Goal: Find contact information: Find contact information

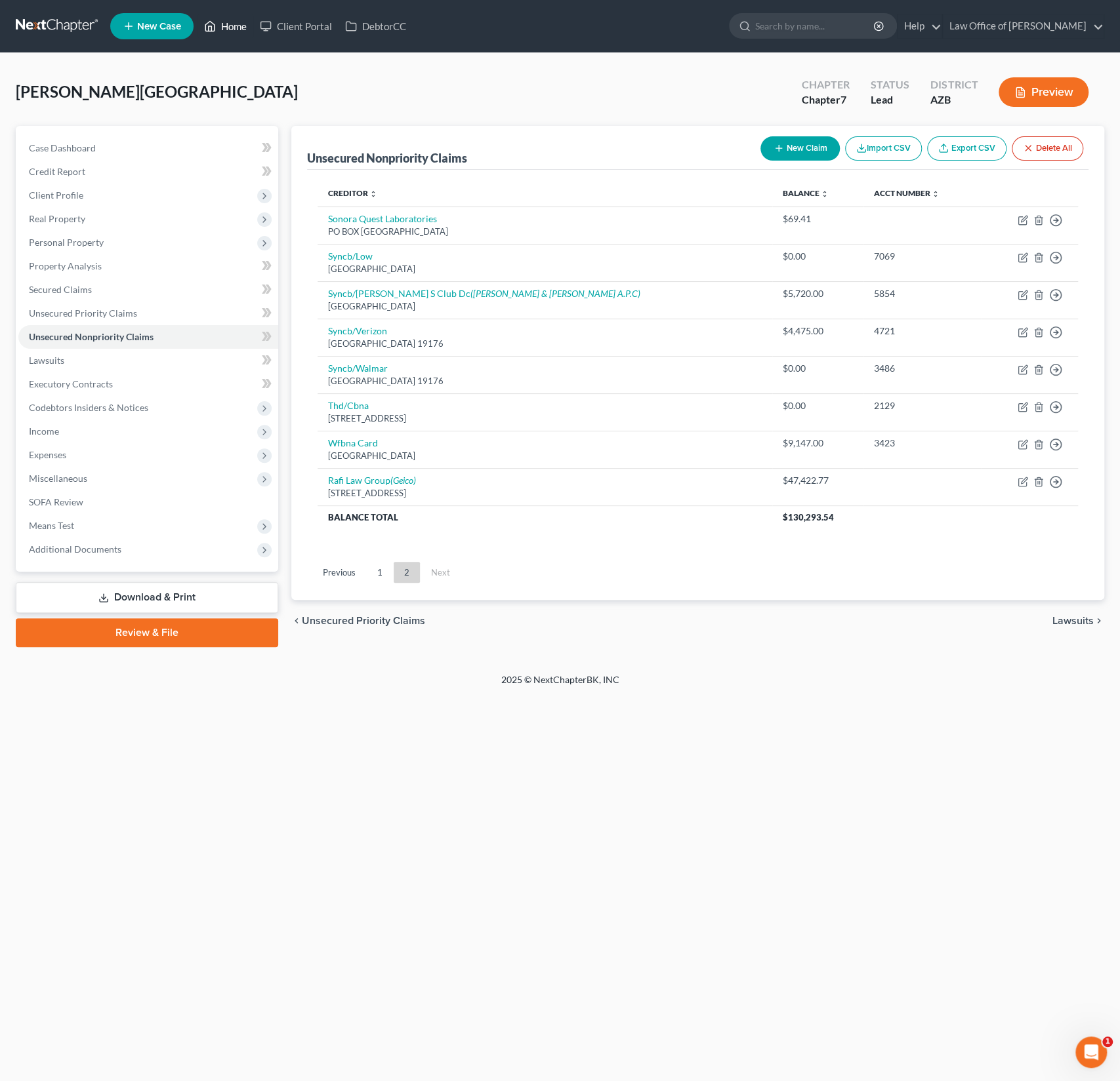
click at [224, 20] on link "Home" at bounding box center [225, 26] width 56 height 24
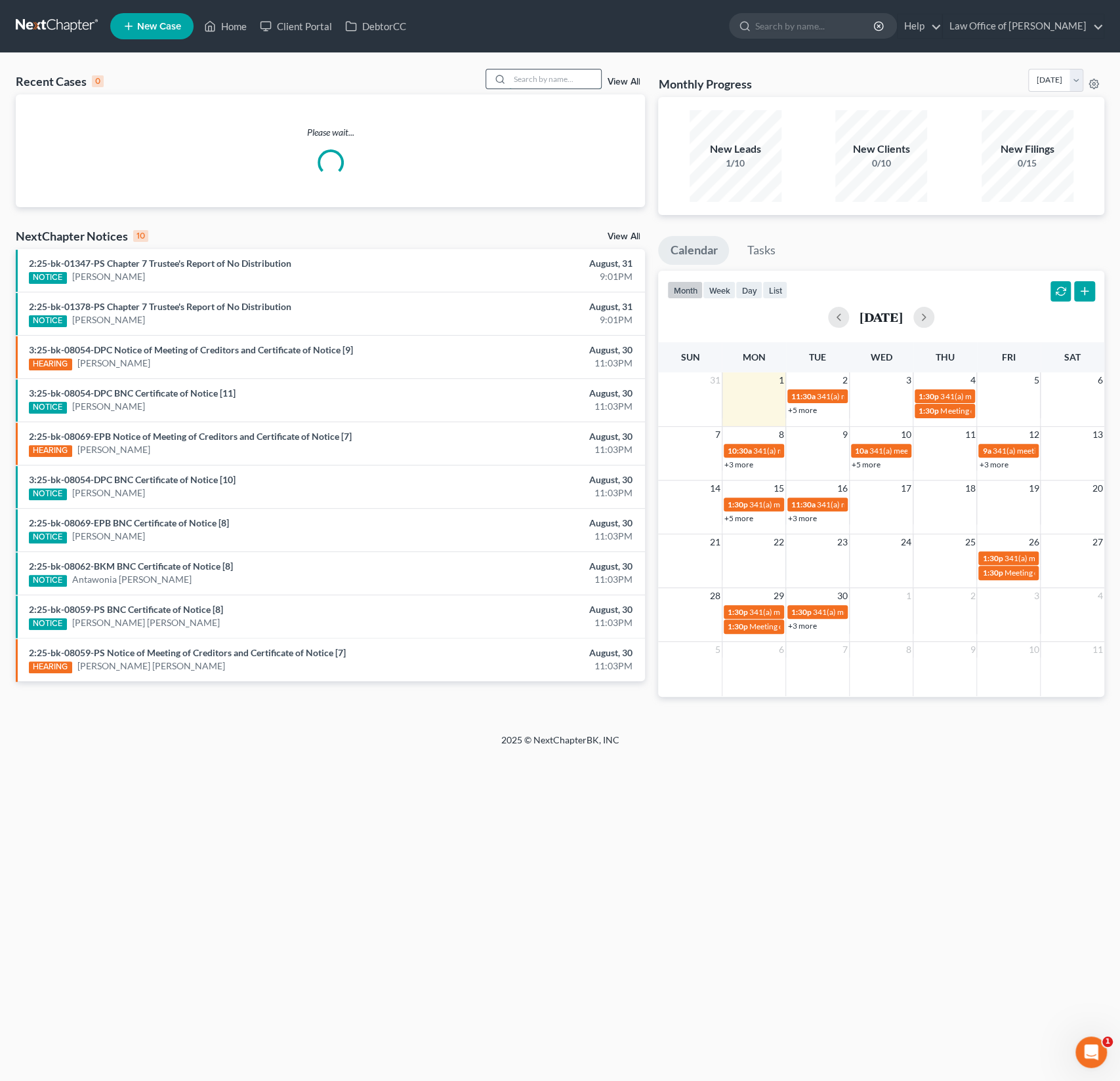
click at [556, 83] on input "search" at bounding box center [555, 79] width 92 height 19
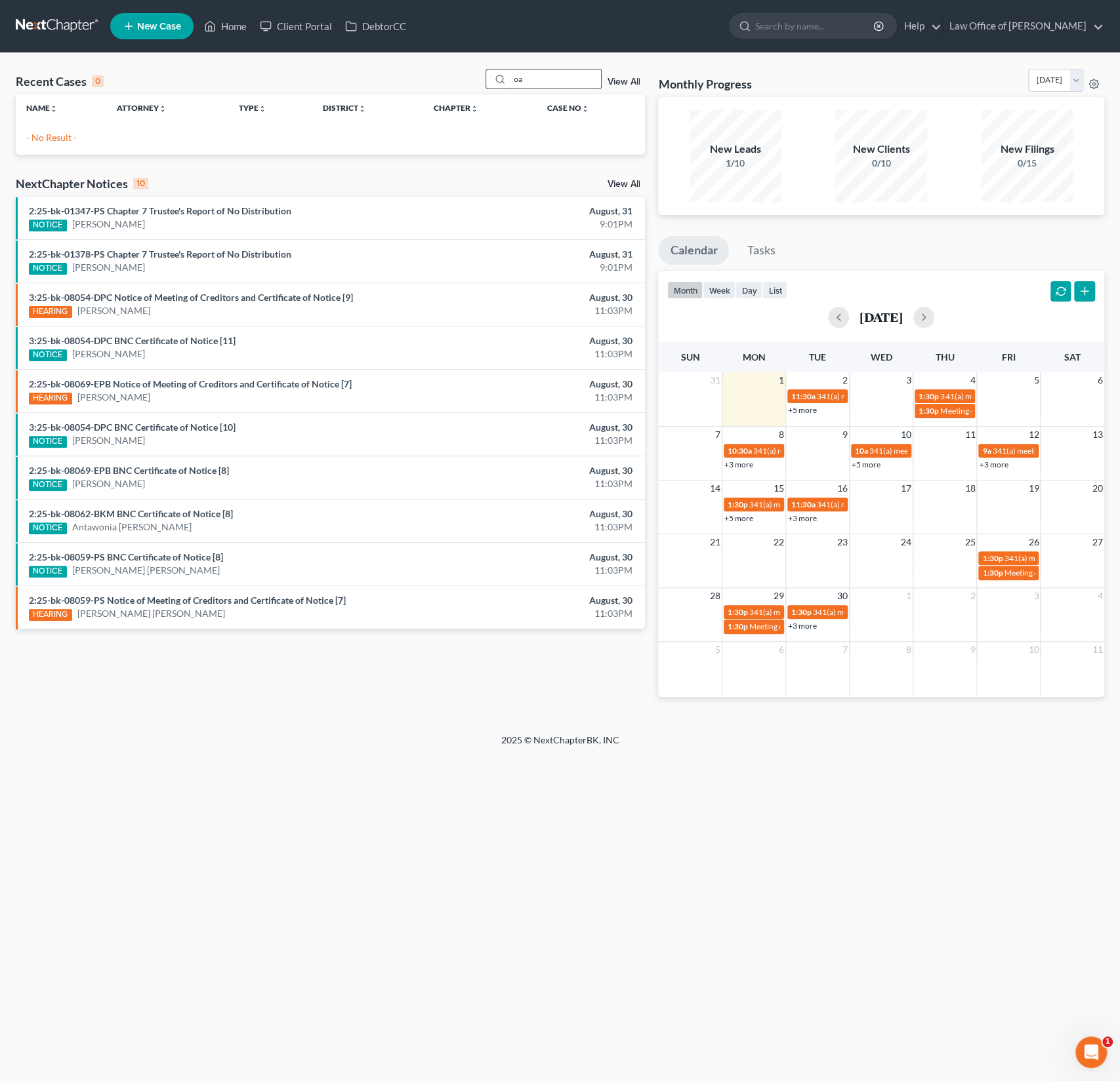
type input "o"
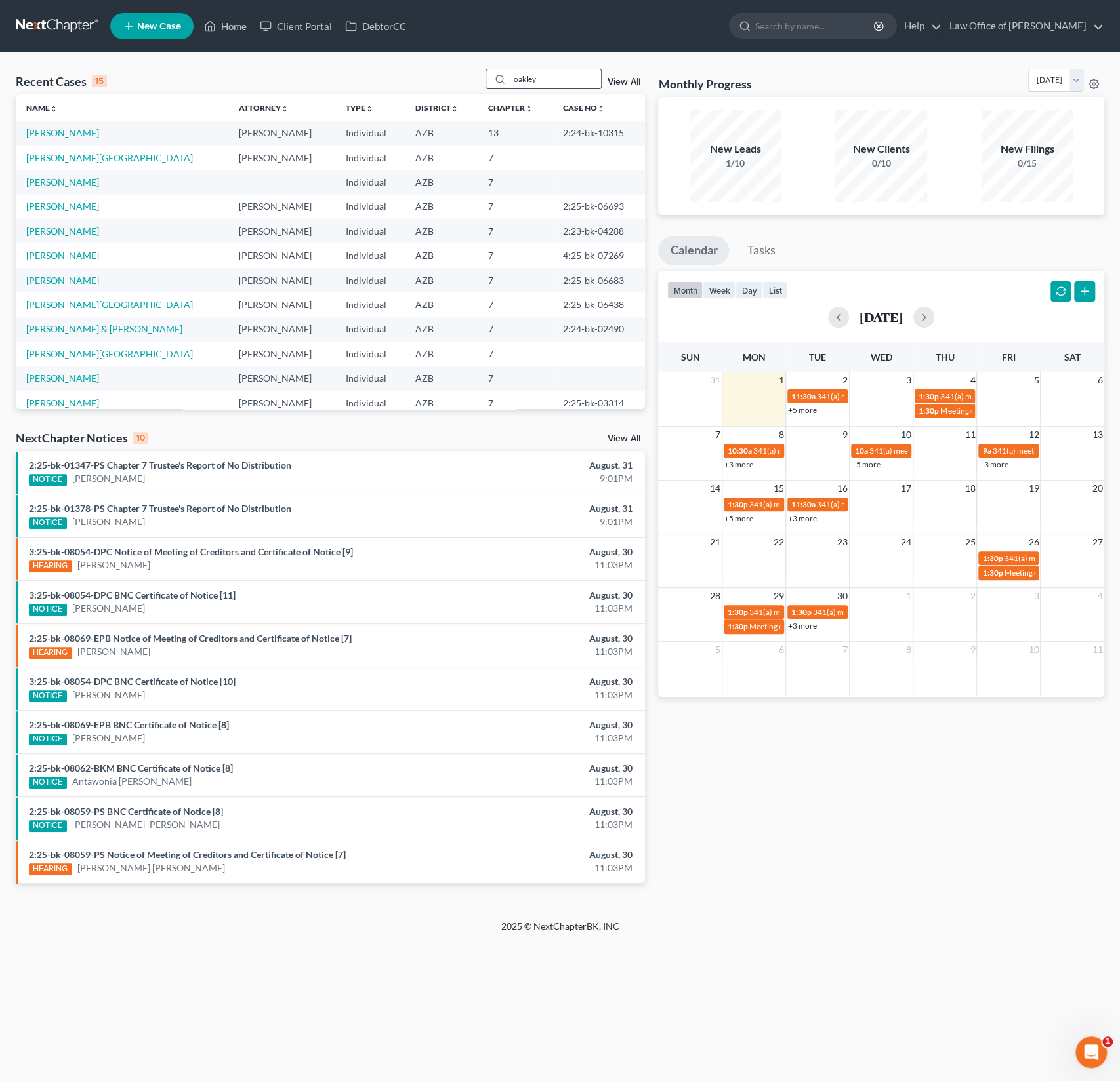
type input "oakley"
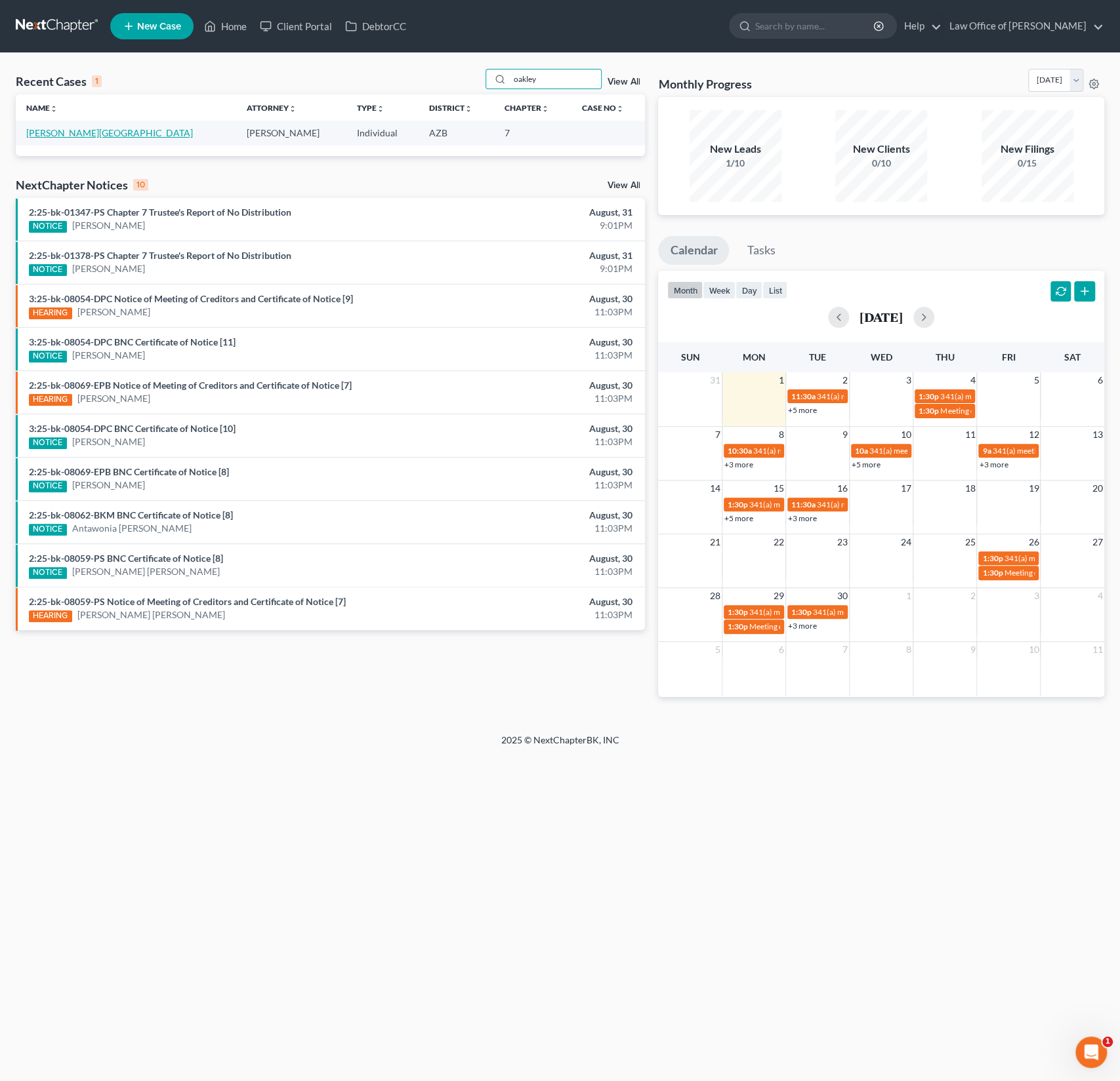
click at [75, 127] on link "[PERSON_NAME][GEOGRAPHIC_DATA]" at bounding box center [109, 133] width 166 height 11
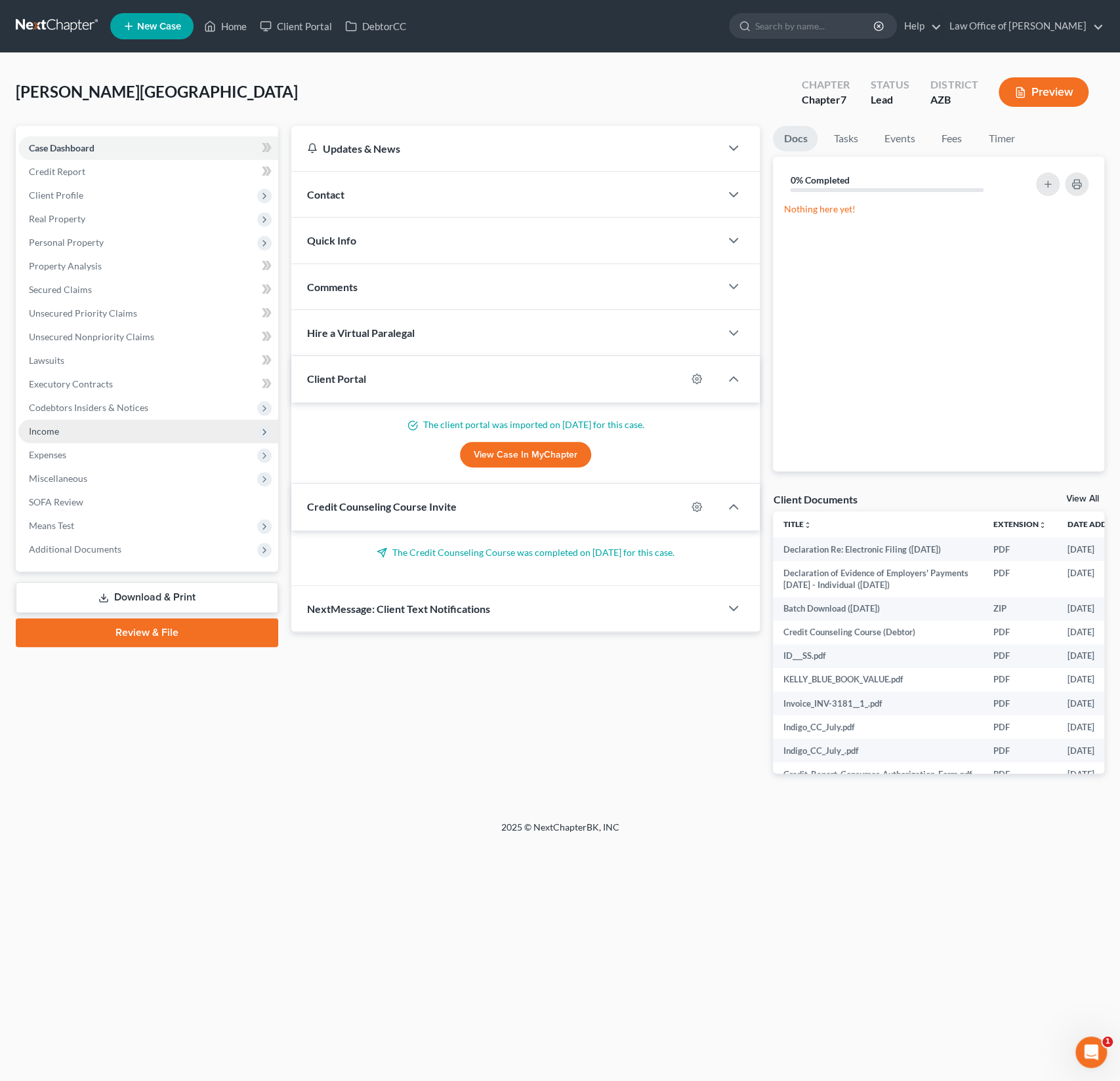
click at [62, 435] on span "Income" at bounding box center [149, 431] width 260 height 24
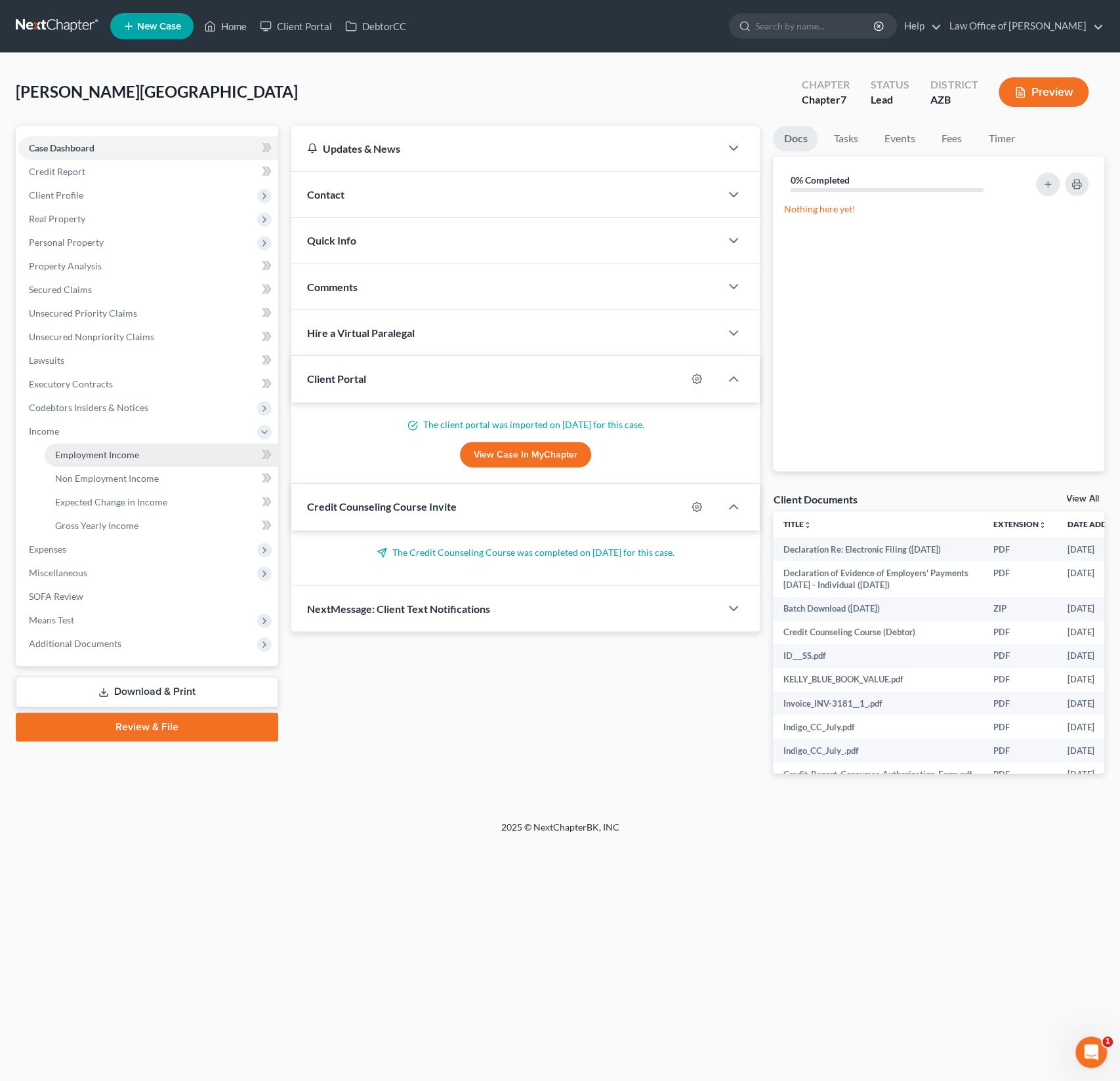
click at [88, 456] on span "Employment Income" at bounding box center [97, 455] width 84 height 11
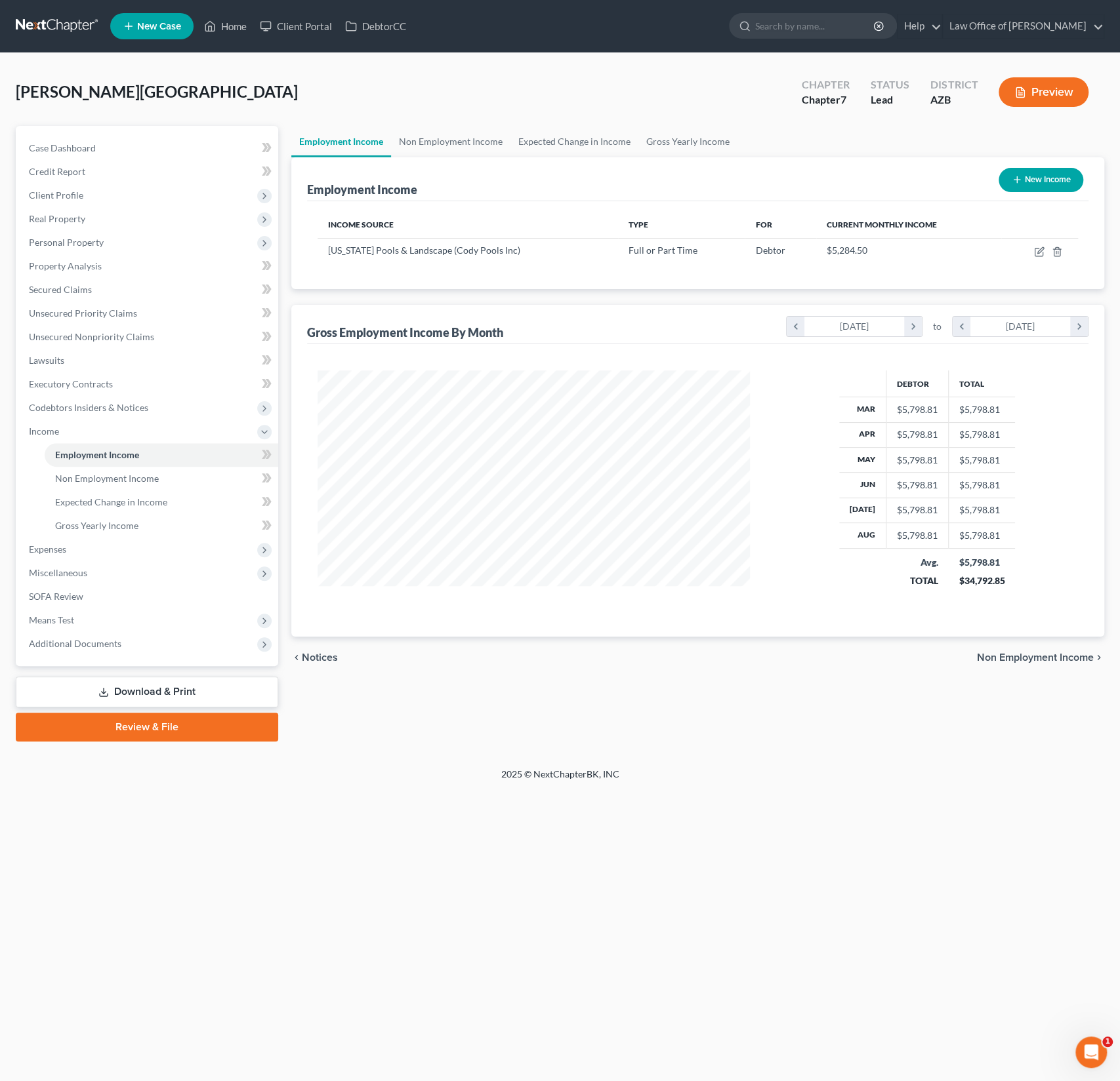
scroll to position [233, 459]
click at [1036, 252] on icon "button" at bounding box center [1039, 251] width 11 height 11
select select "0"
select select "3"
select select "2"
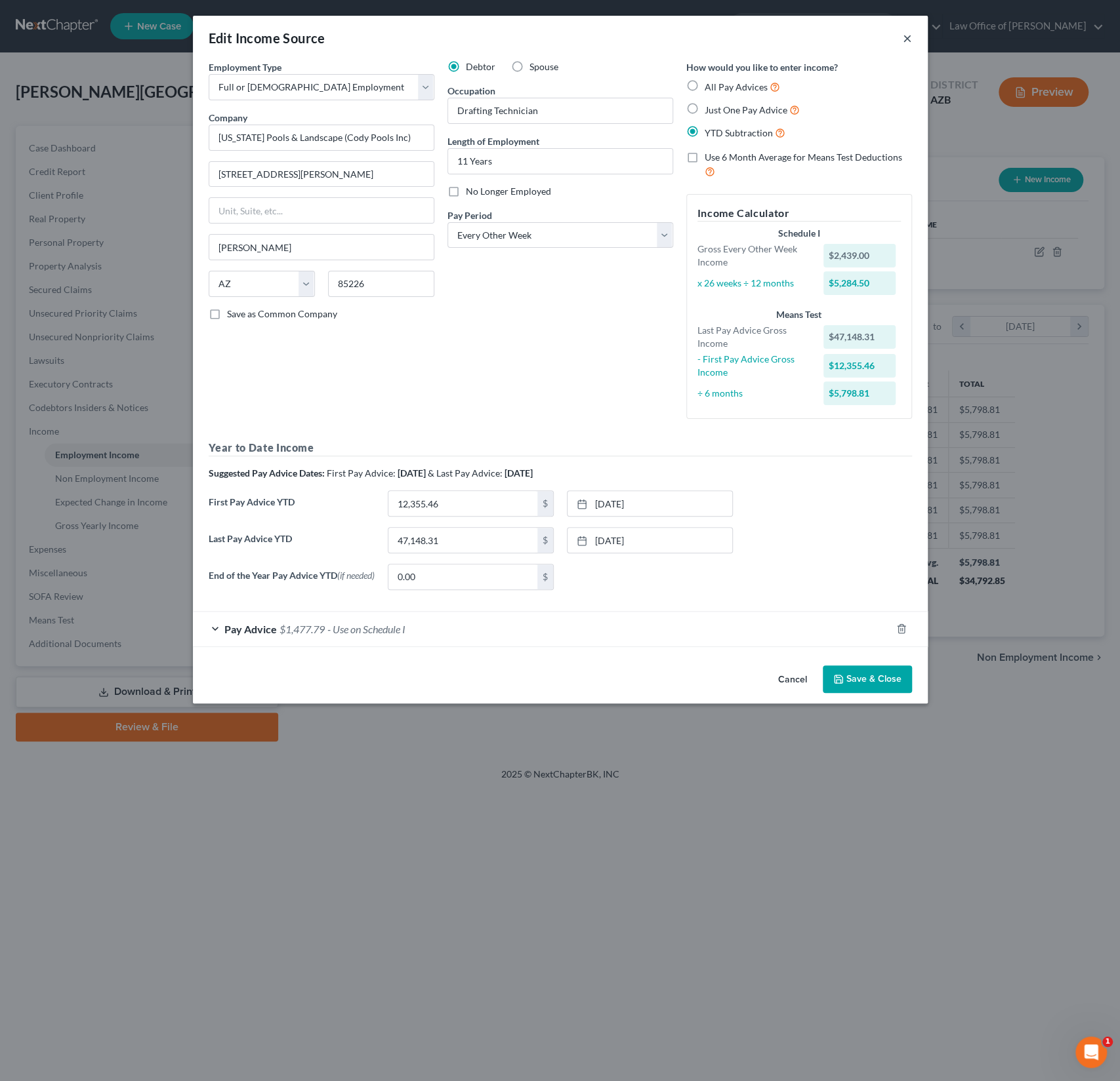
click at [903, 32] on button "×" at bounding box center [907, 38] width 9 height 16
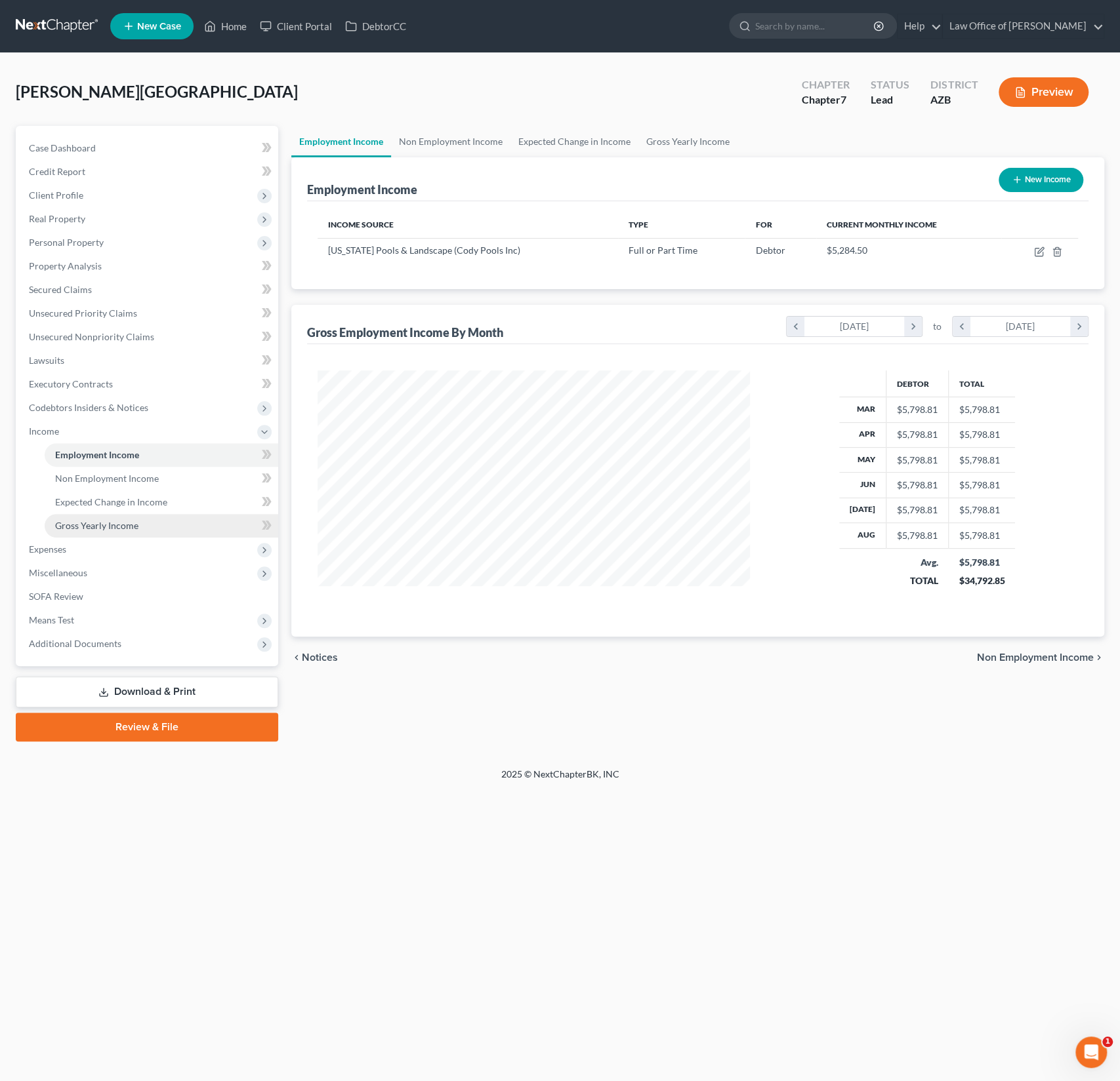
click at [96, 532] on link "Gross Yearly Income" at bounding box center [161, 526] width 234 height 24
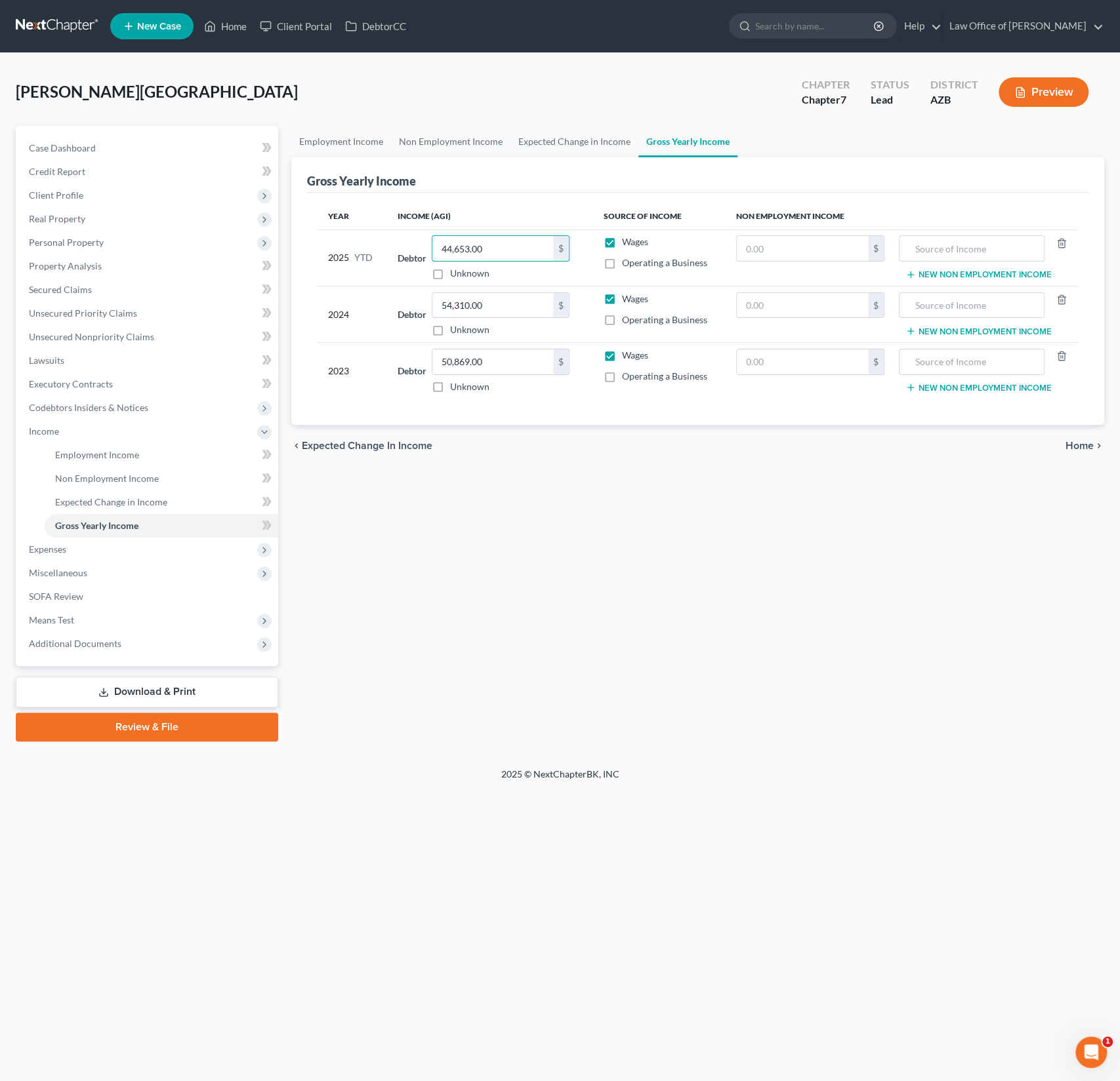
drag, startPoint x: 516, startPoint y: 248, endPoint x: 408, endPoint y: 241, distance: 108.2
click at [408, 241] on div "Debtor 44,653.00 $ Unknown Balance Undetermined 44,653.00 $ Unknown" at bounding box center [490, 258] width 184 height 44
drag, startPoint x: 522, startPoint y: 246, endPoint x: 403, endPoint y: 246, distance: 119.0
click at [403, 246] on div "Debtor 44,653.00 $ Unknown Balance Undetermined 44,653.00 $ Unknown" at bounding box center [490, 258] width 184 height 44
type input "47,148.31"
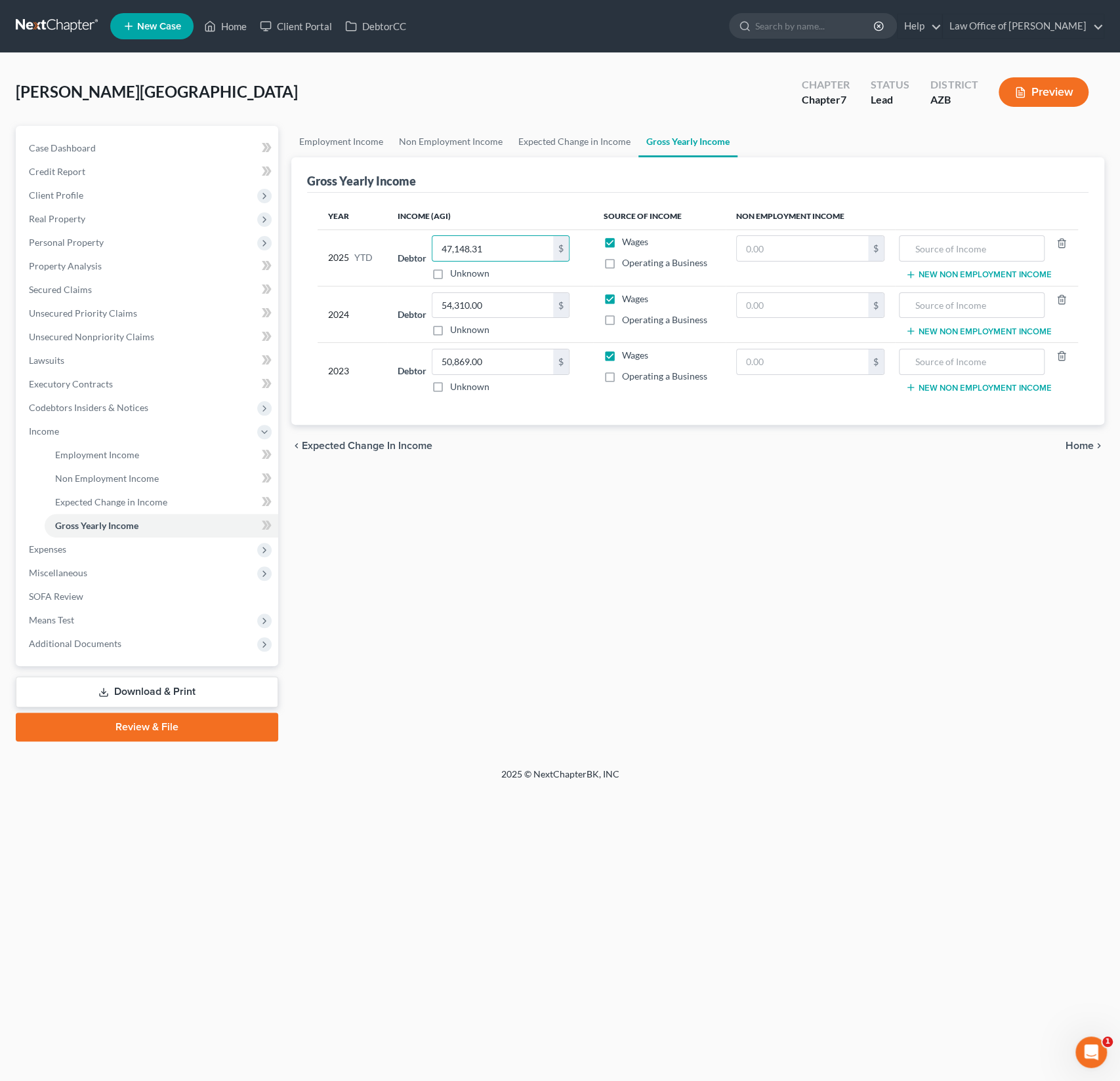
click at [644, 647] on div "Employment Income Non Employment Income Expected Change in Income Gross Yearly …" at bounding box center [698, 433] width 826 height 615
click at [301, 25] on link "Client Portal" at bounding box center [296, 26] width 85 height 24
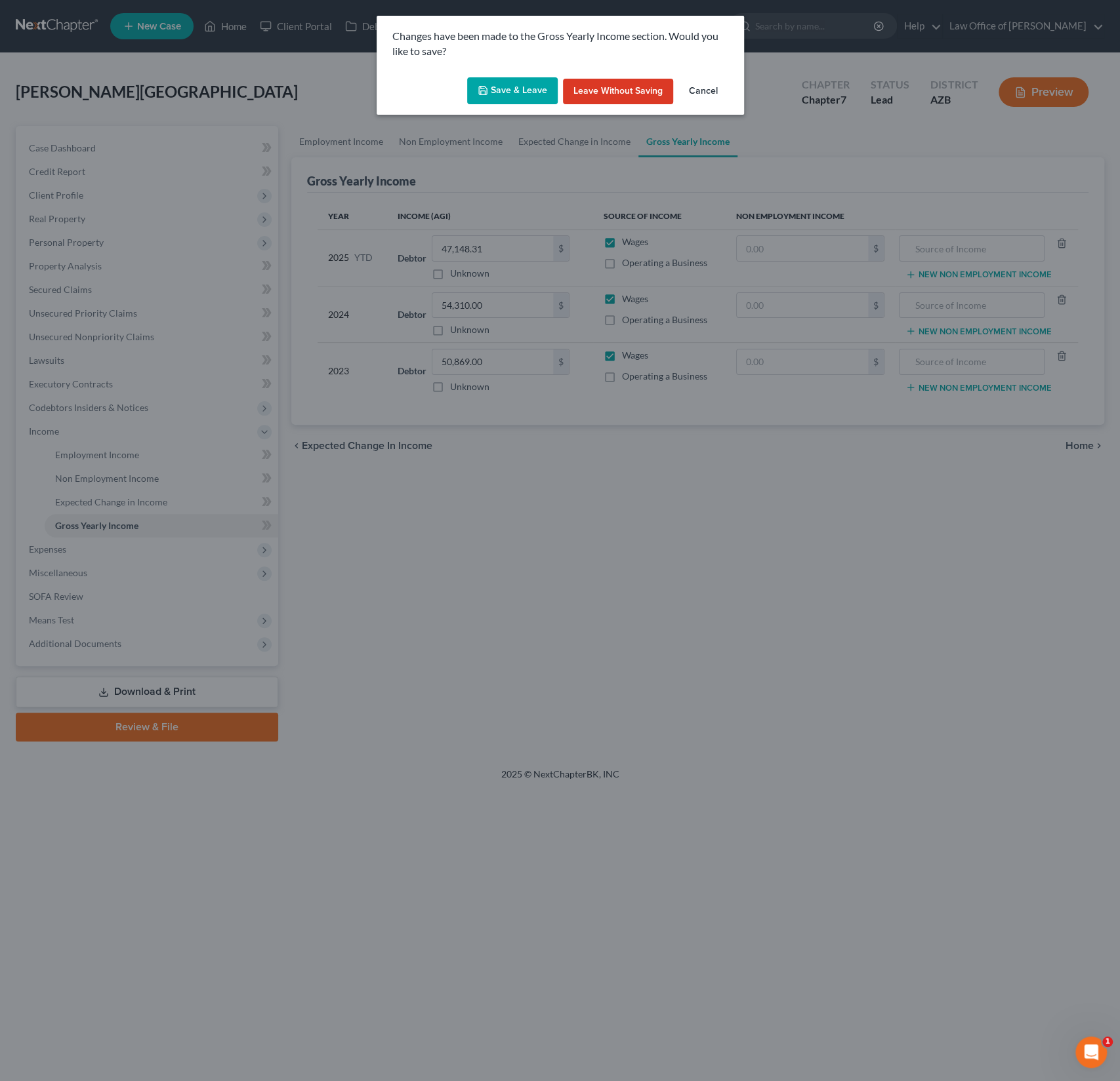
click at [516, 84] on button "Save & Leave" at bounding box center [512, 91] width 91 height 28
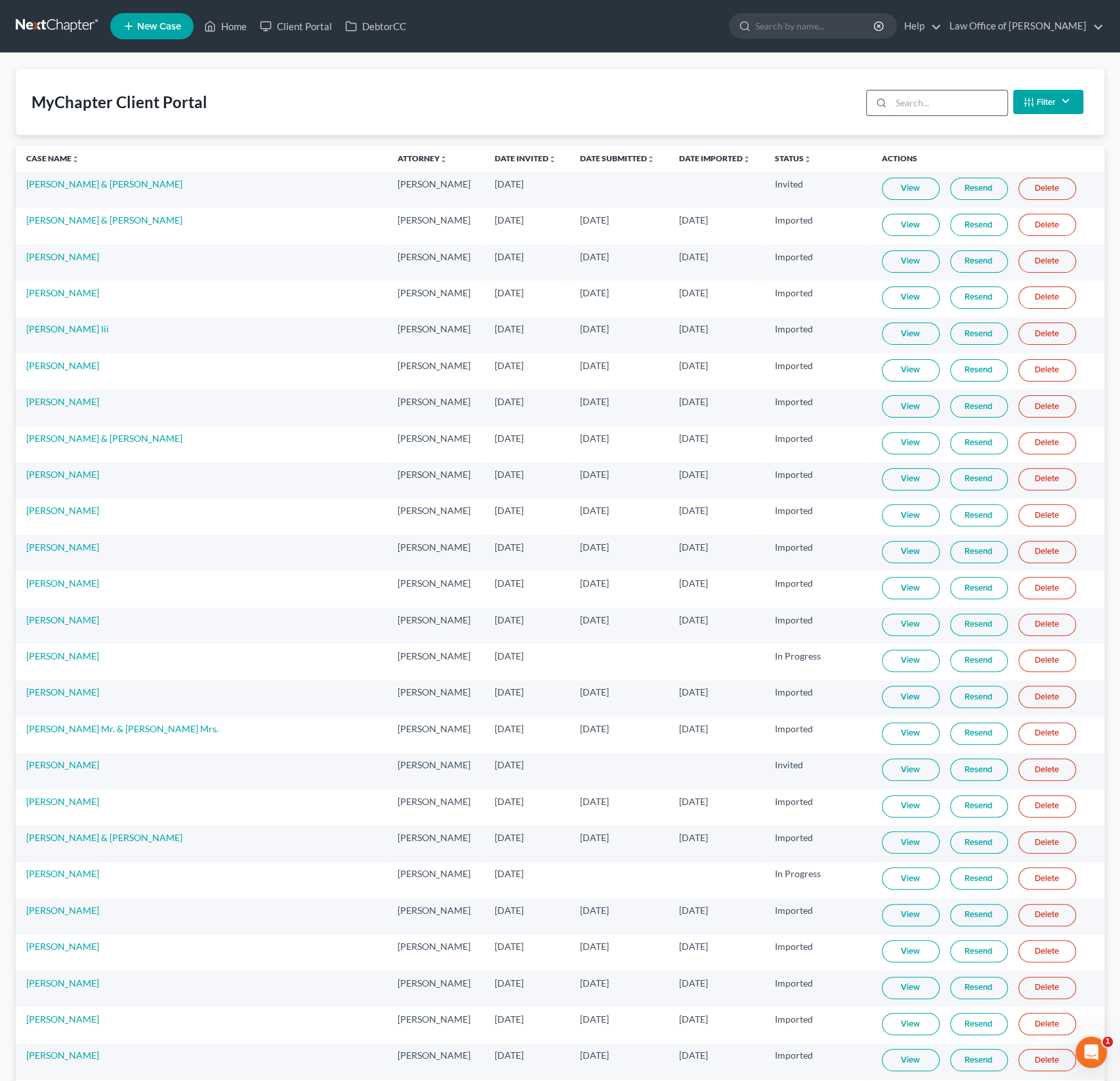
click at [914, 99] on input "search" at bounding box center [949, 103] width 116 height 25
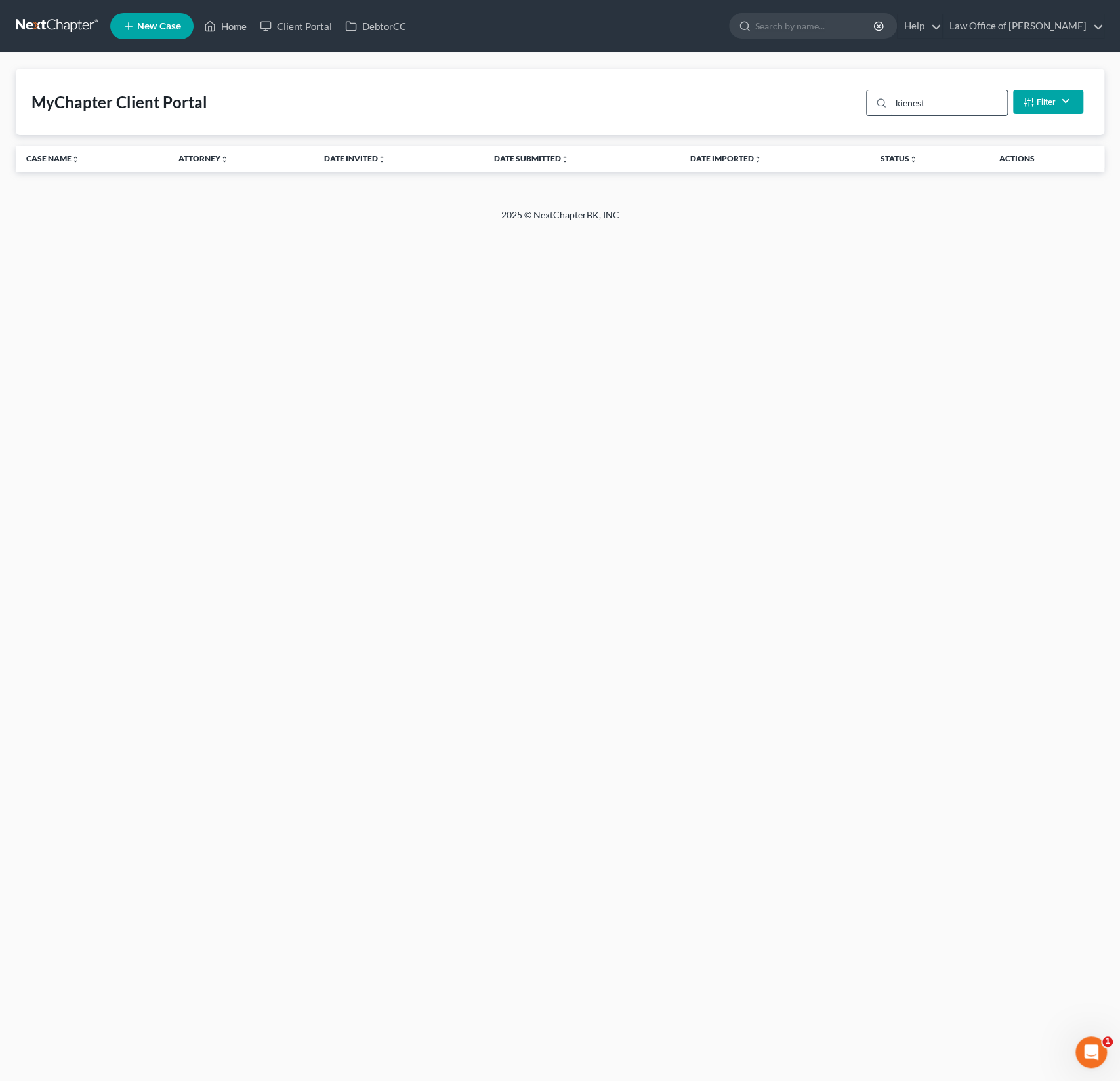
click at [921, 100] on input "kienest" at bounding box center [949, 103] width 116 height 25
drag, startPoint x: 942, startPoint y: 100, endPoint x: 846, endPoint y: 96, distance: 96.1
click at [846, 96] on div "MyChapter Client Portal kienest Filter Status Filter... Invited In Progress Rea…" at bounding box center [560, 101] width 1089 height 66
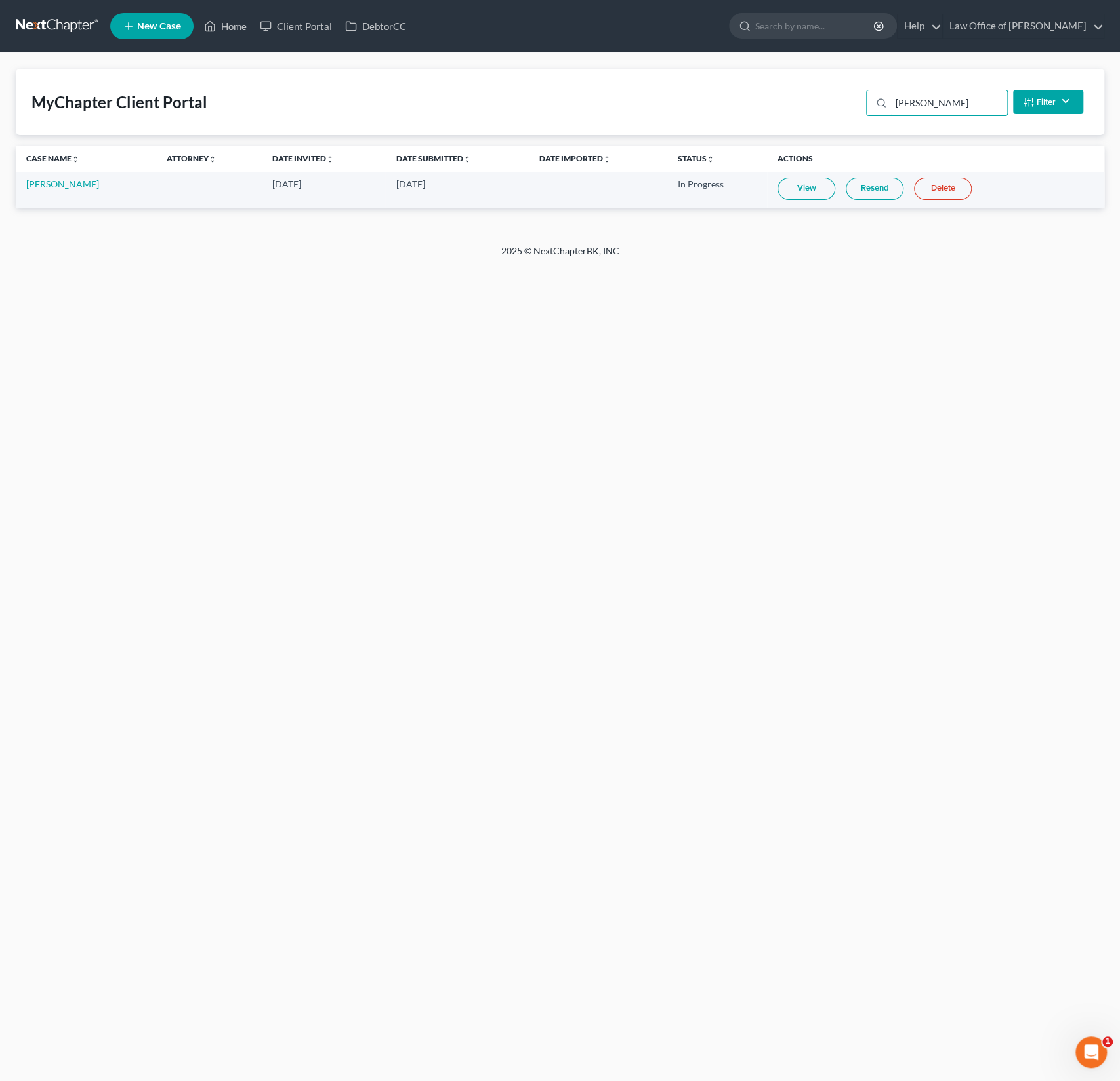
type input "[PERSON_NAME]"
click at [783, 194] on link "View" at bounding box center [806, 188] width 58 height 22
click at [231, 26] on link "Home" at bounding box center [225, 26] width 56 height 24
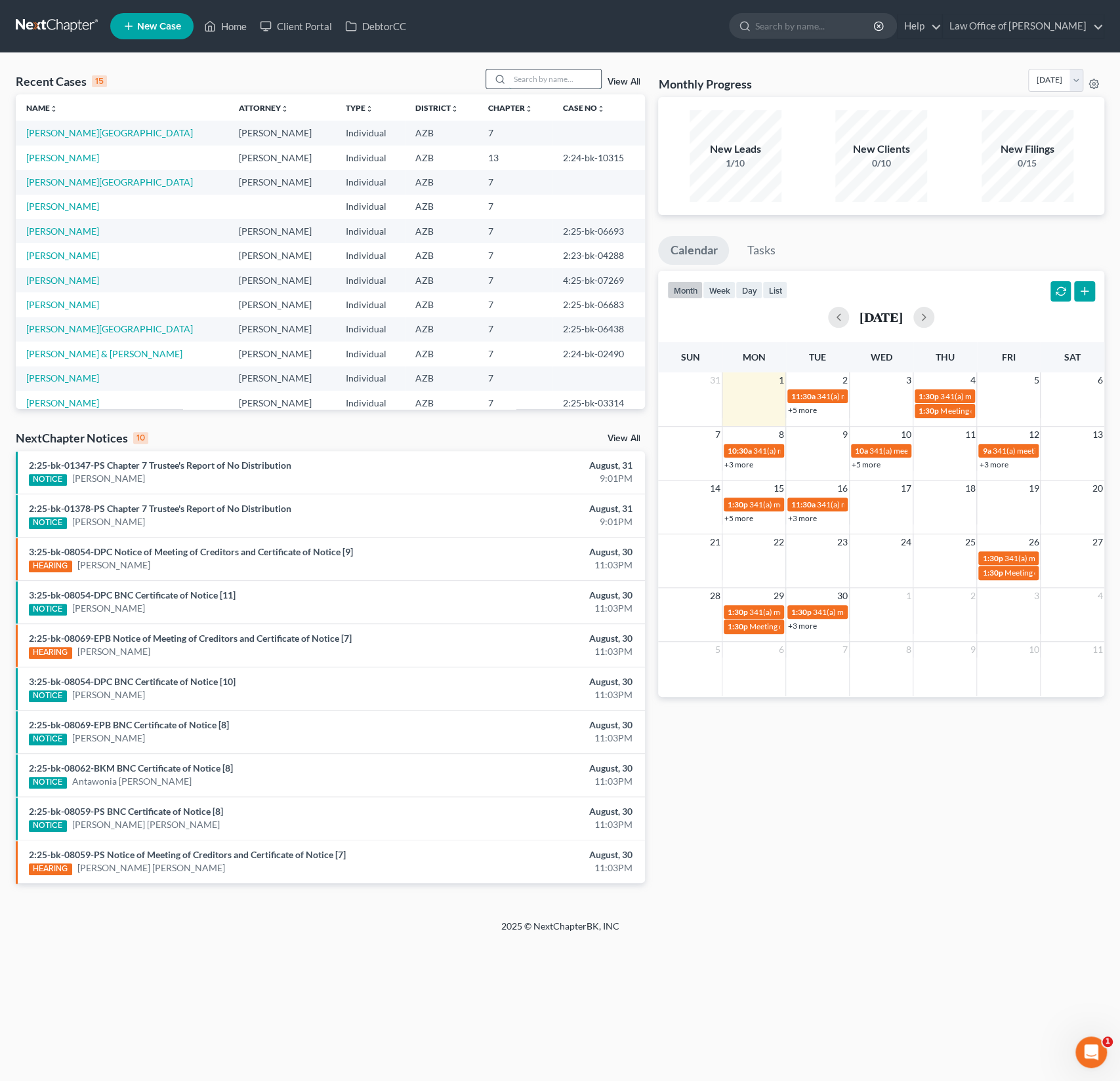
click at [554, 76] on input "search" at bounding box center [555, 79] width 92 height 19
type input "[PERSON_NAME]"
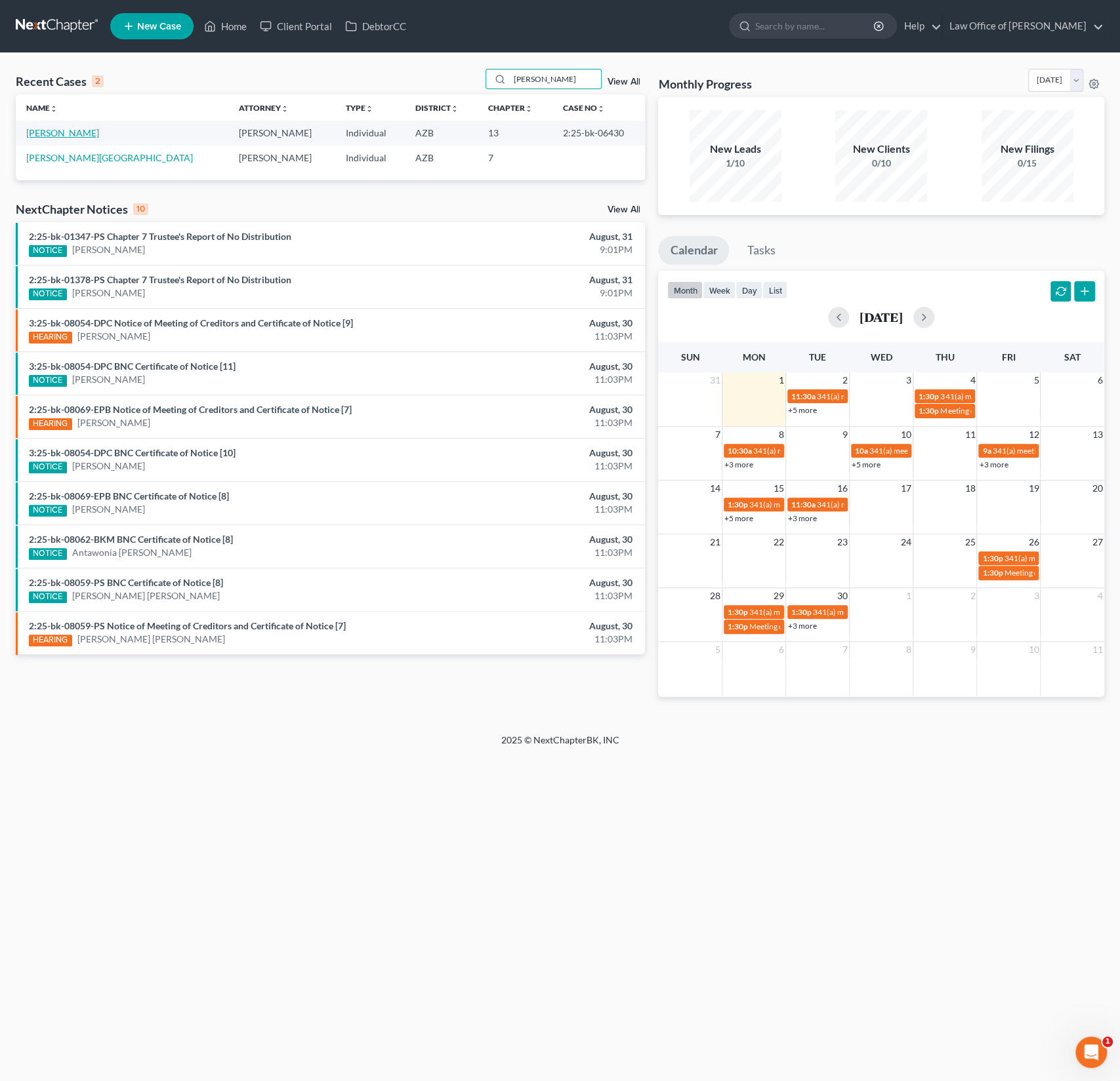
click at [71, 133] on link "[PERSON_NAME]" at bounding box center [63, 133] width 73 height 11
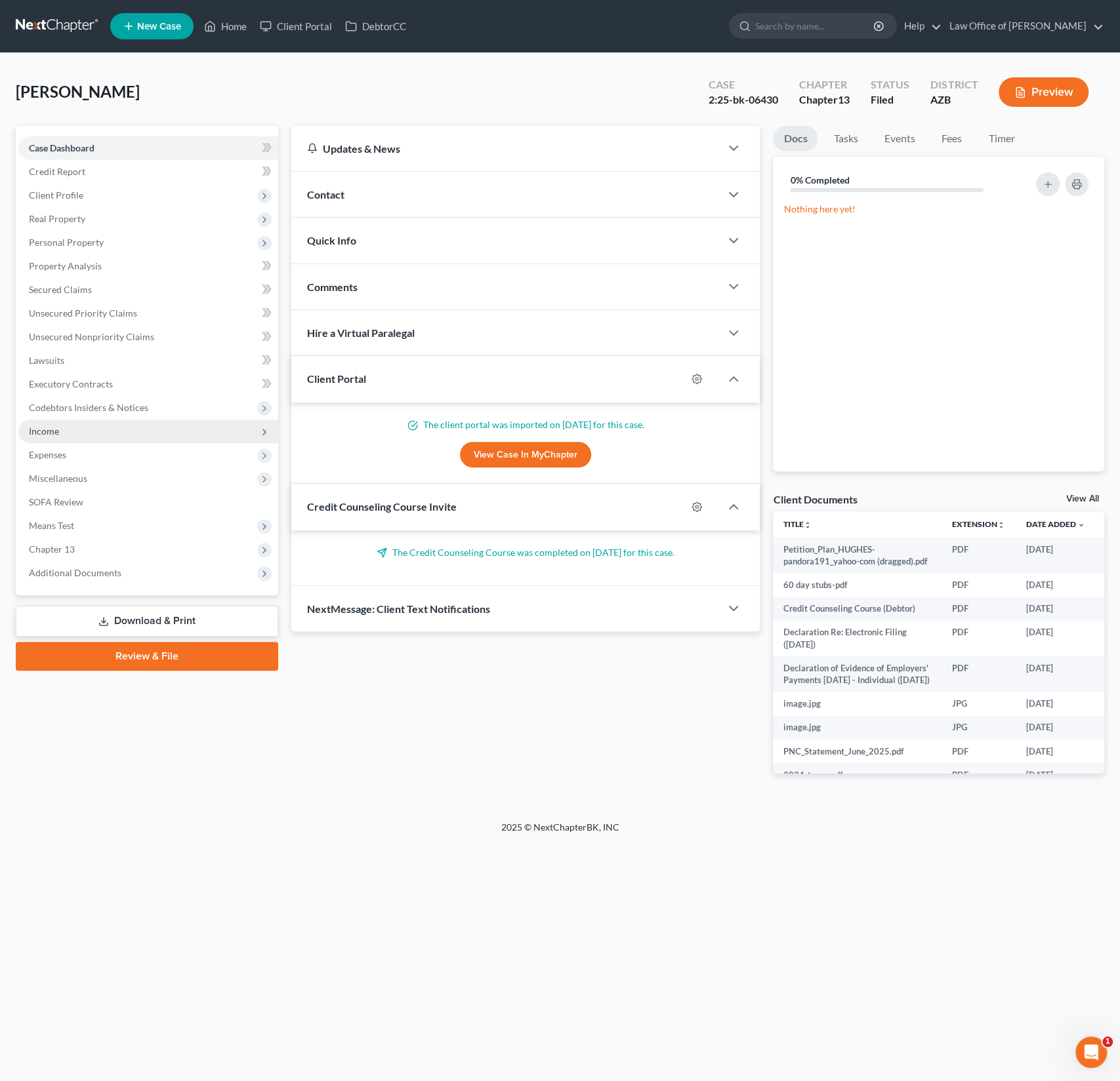
click at [58, 429] on span "Income" at bounding box center [44, 431] width 30 height 11
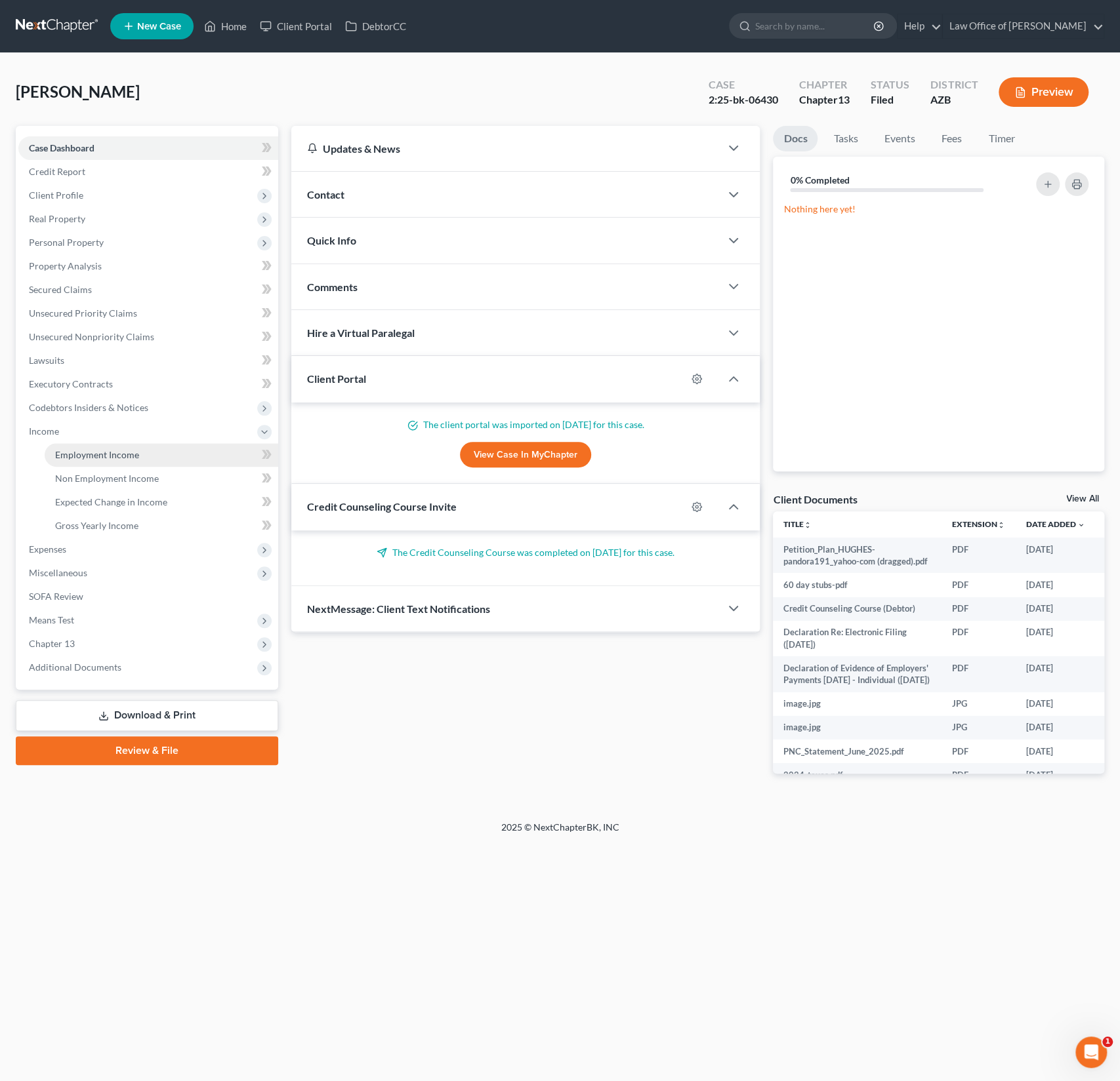
click at [79, 457] on span "Employment Income" at bounding box center [97, 455] width 84 height 11
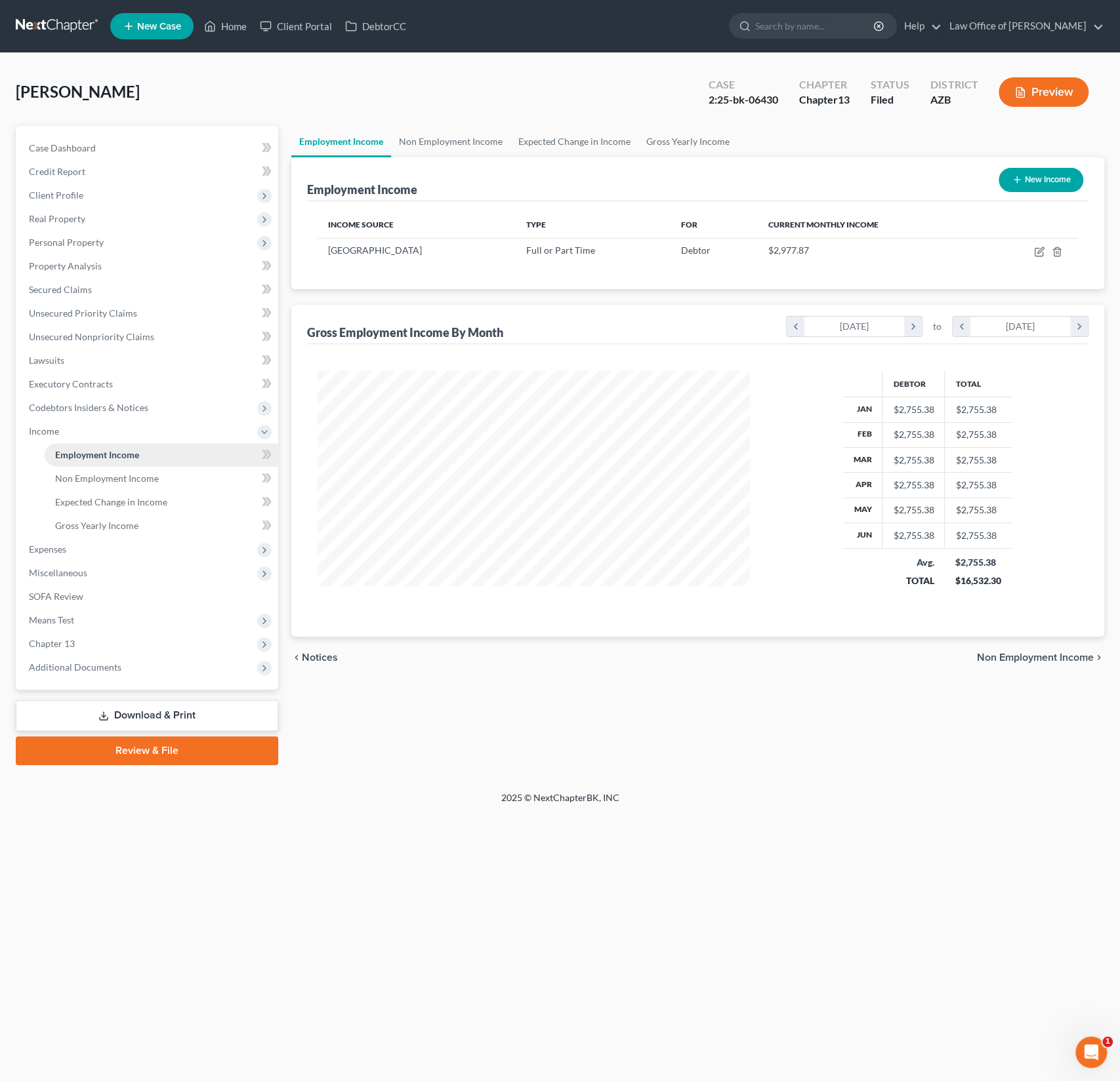
scroll to position [233, 459]
click at [1036, 251] on icon "button" at bounding box center [1039, 251] width 11 height 11
select select "0"
select select "3"
select select "2"
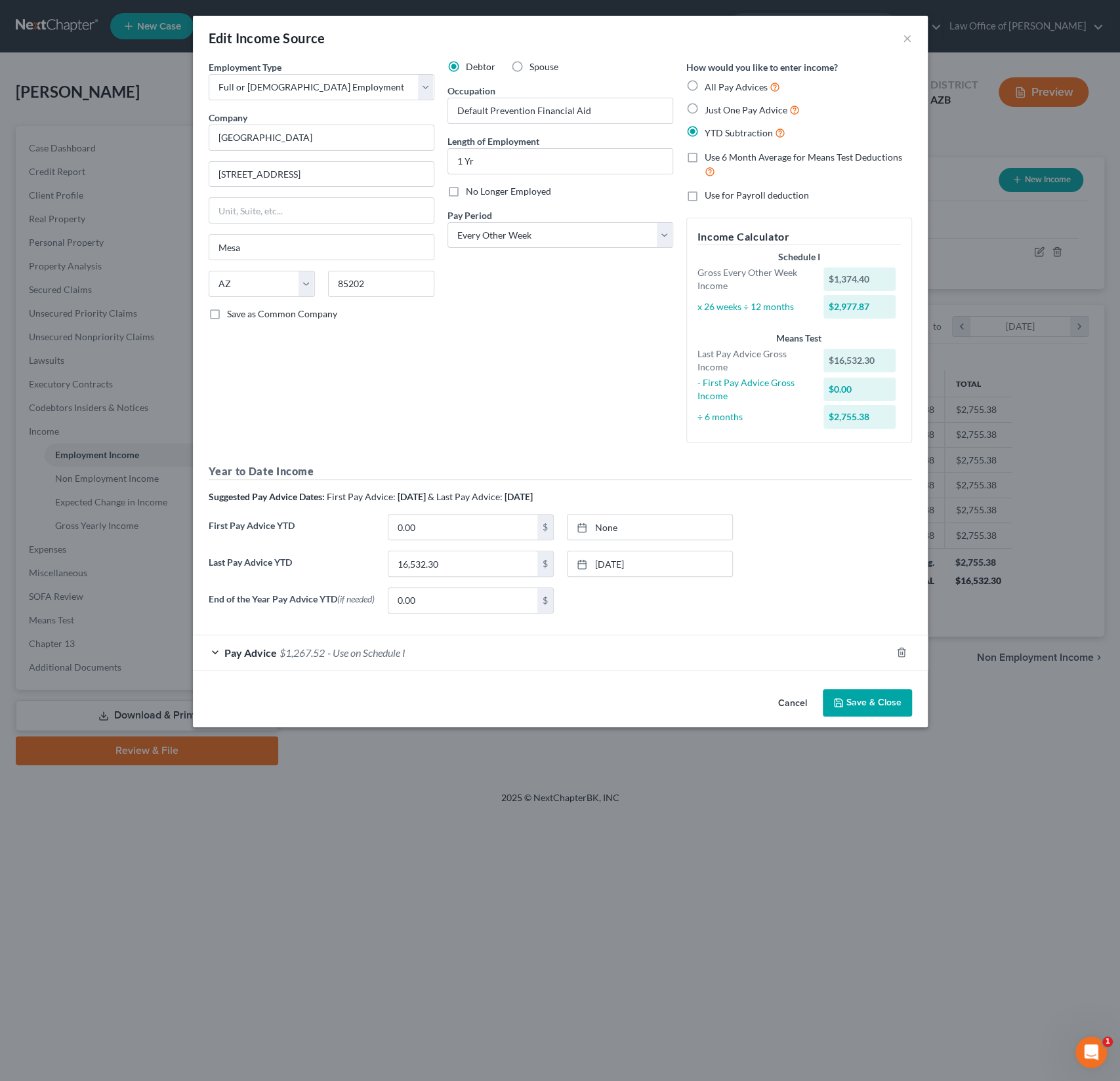
click at [424, 641] on div "Pay Advice $1,267.52 - Use on Schedule I" at bounding box center [541, 653] width 698 height 35
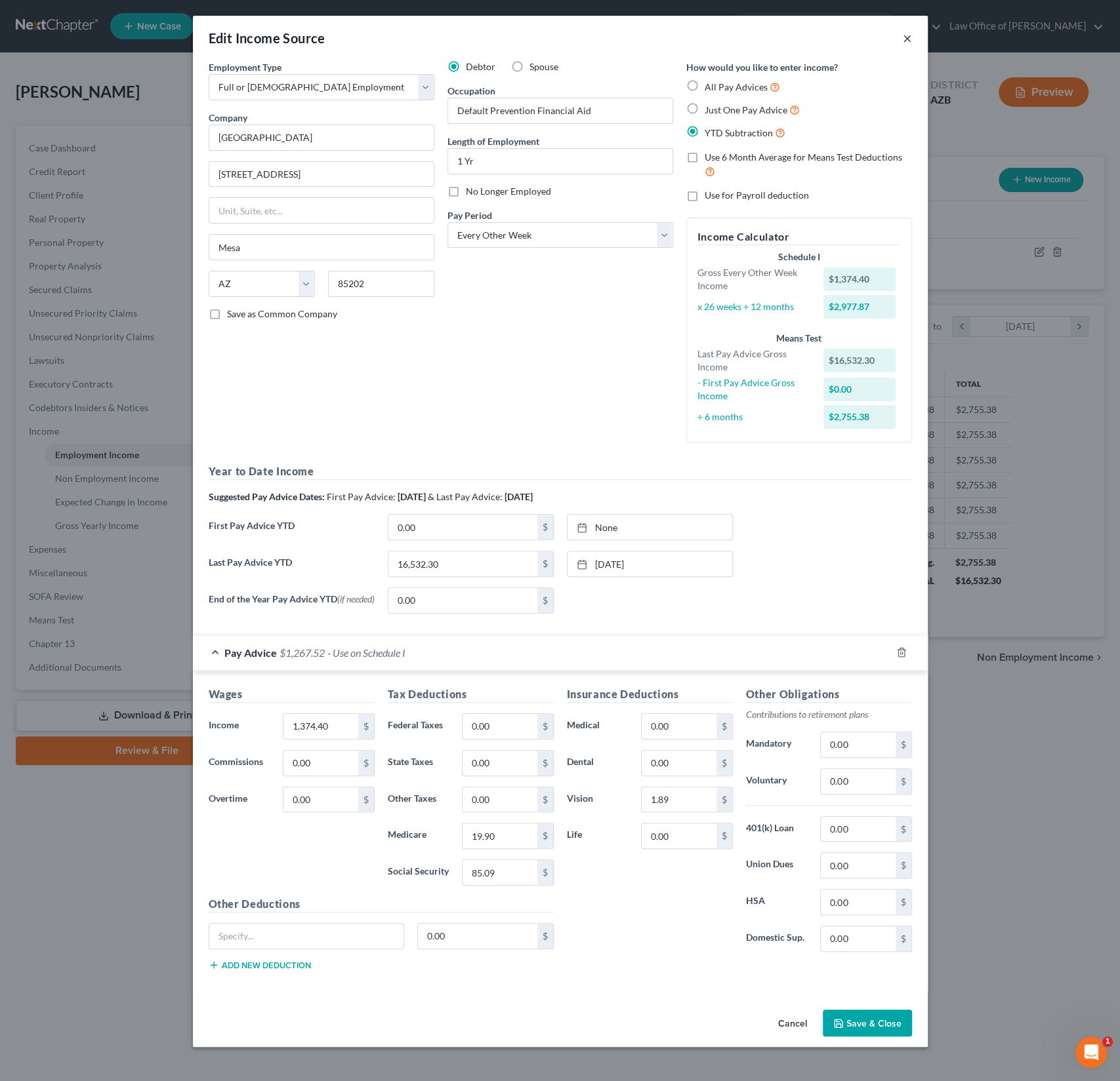
click at [905, 44] on button "×" at bounding box center [907, 38] width 9 height 16
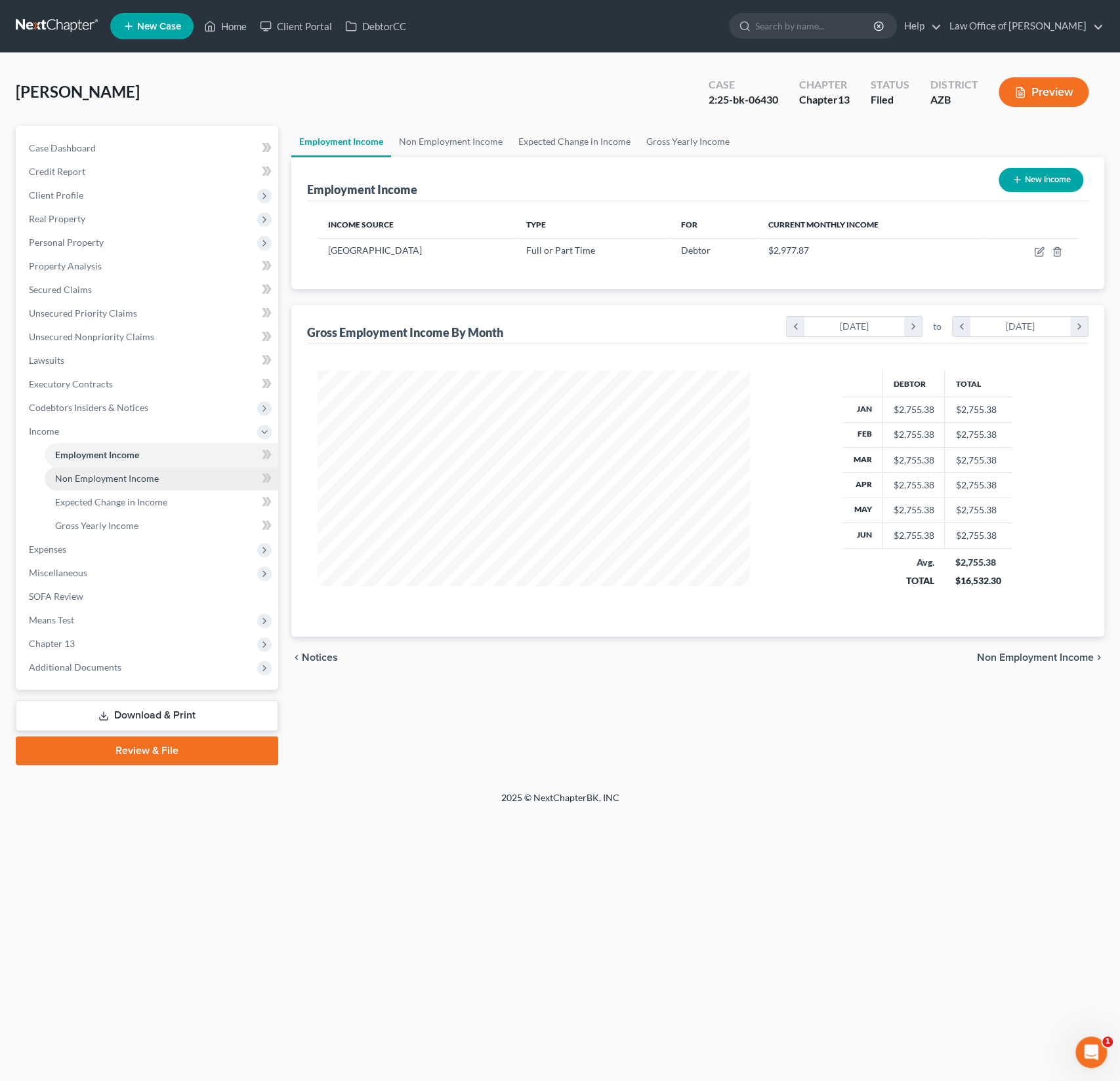
click at [109, 483] on link "Non Employment Income" at bounding box center [161, 478] width 234 height 24
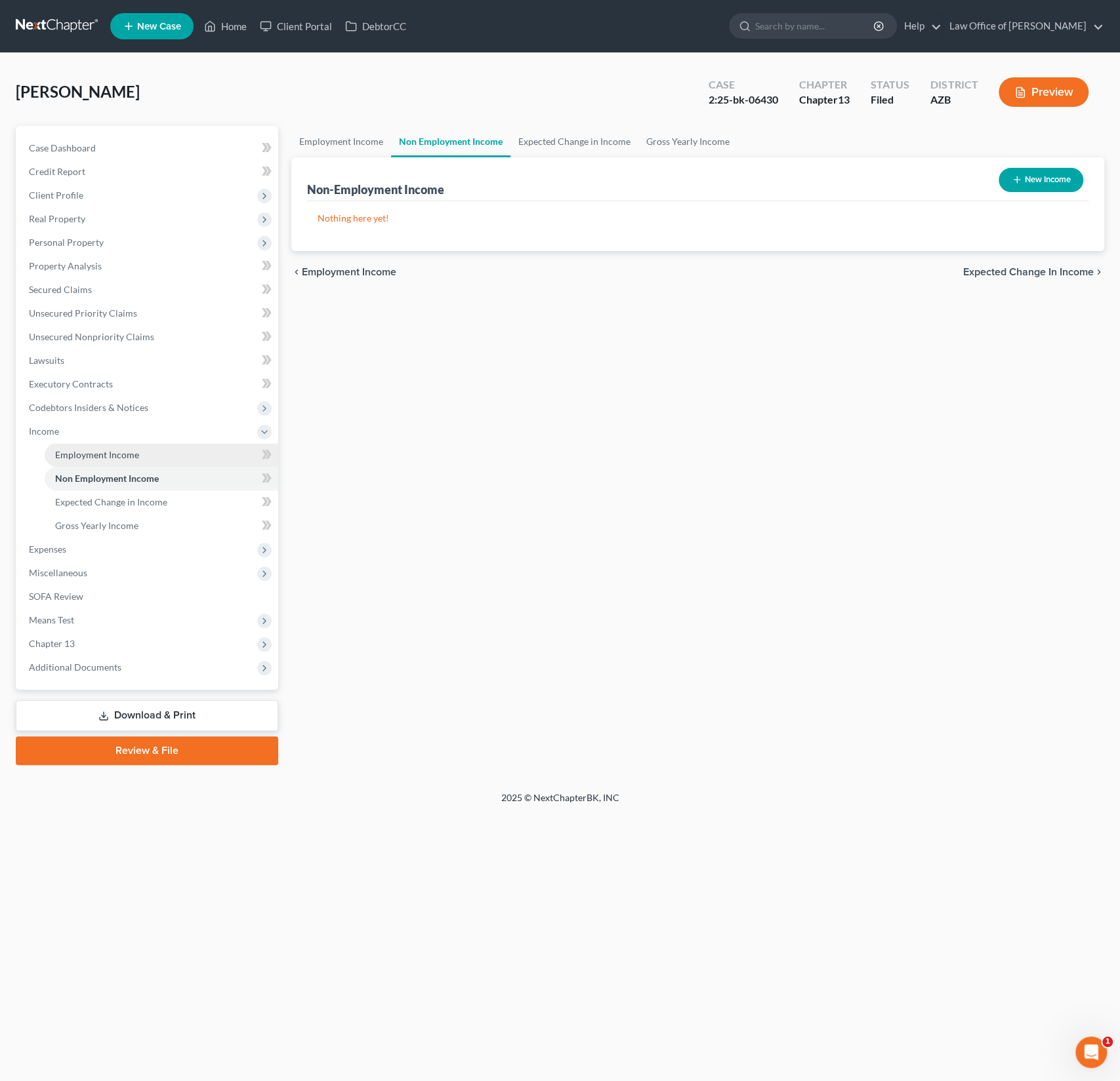
click at [104, 463] on link "Employment Income" at bounding box center [161, 455] width 234 height 24
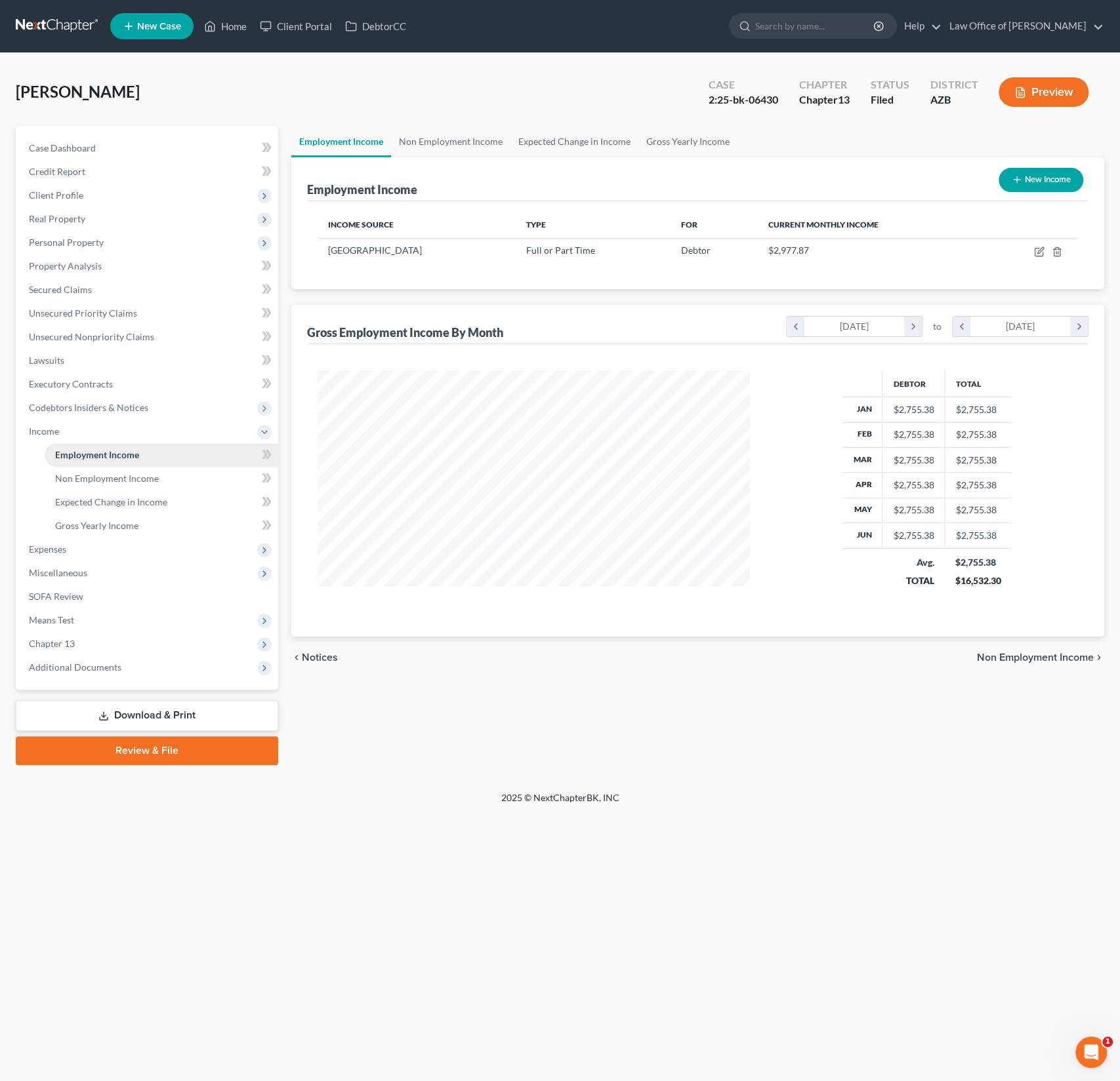
scroll to position [233, 459]
click at [98, 670] on span "Additional Documents" at bounding box center [74, 668] width 92 height 11
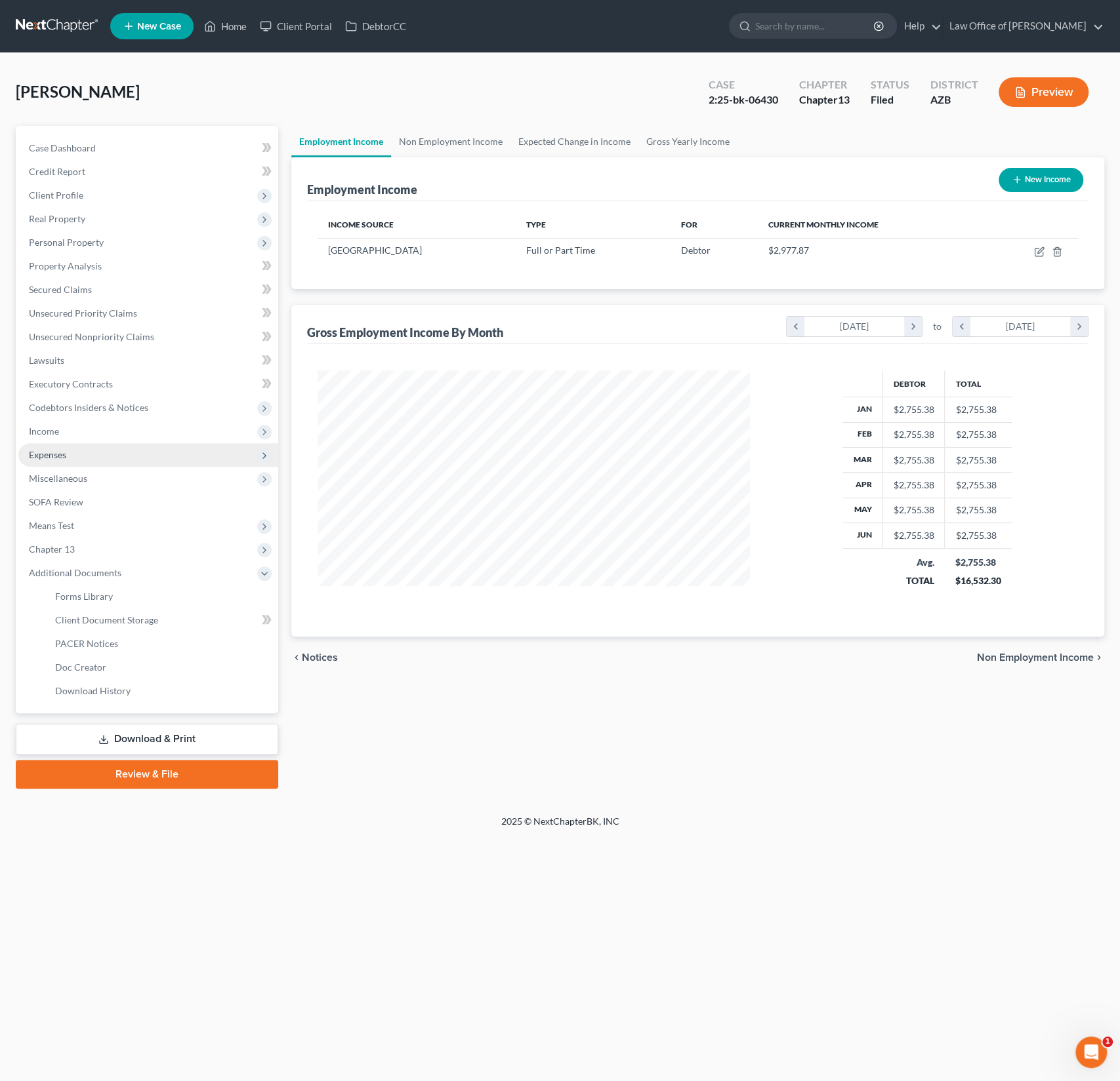
click at [71, 446] on span "Expenses" at bounding box center [149, 455] width 260 height 24
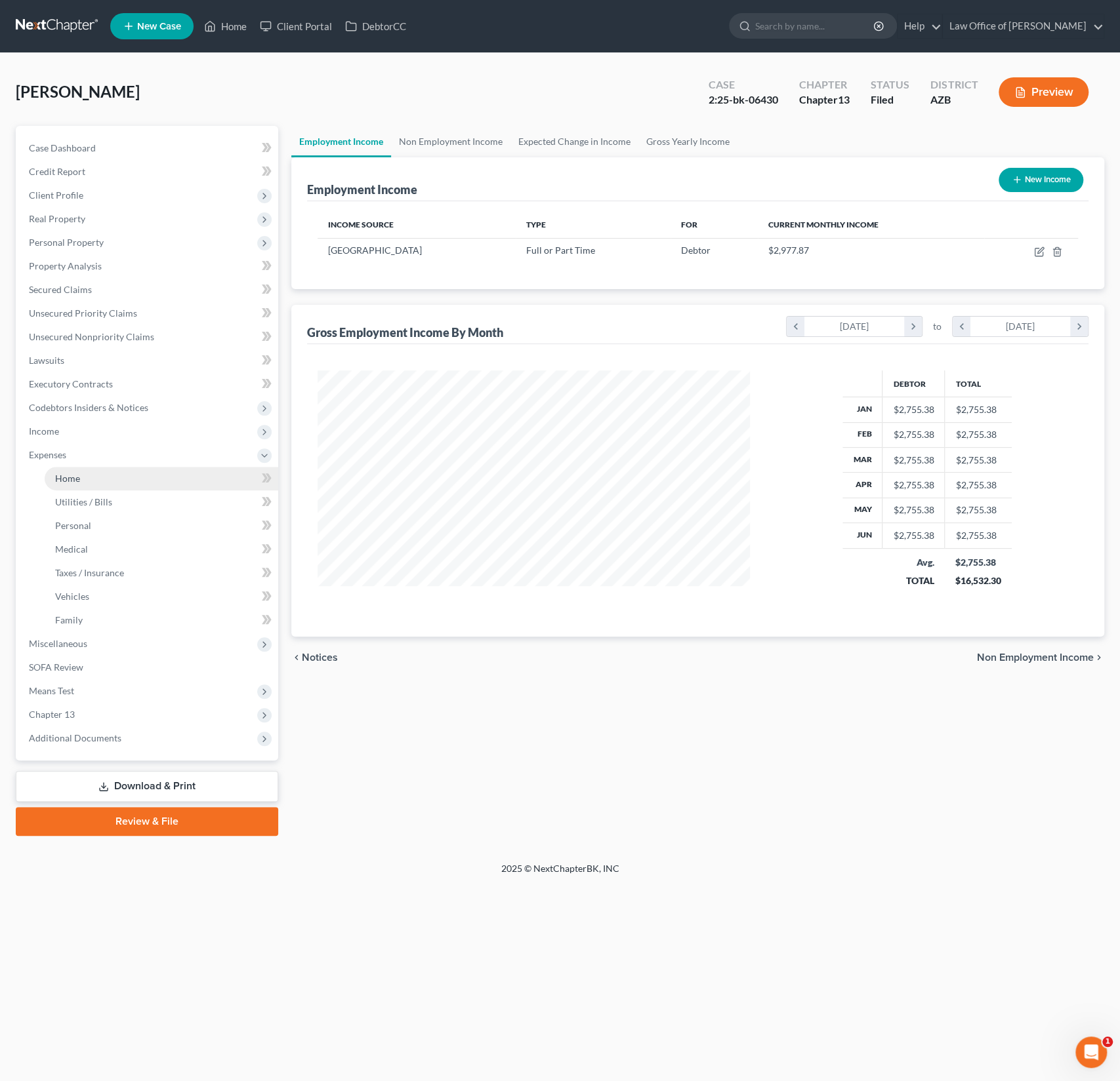
click at [69, 476] on span "Home" at bounding box center [67, 478] width 25 height 11
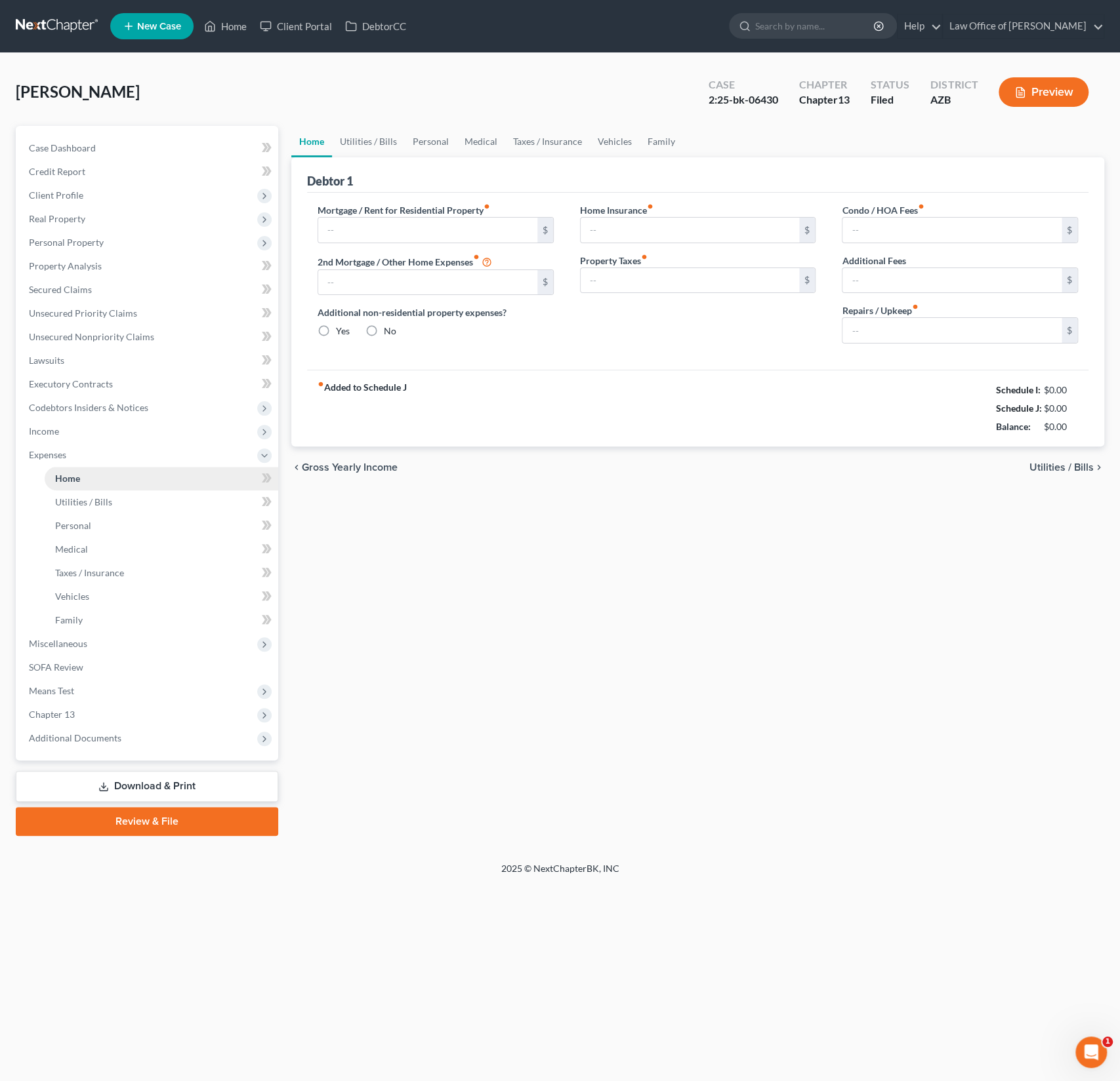
type input "1,565.00"
type input "0.00"
radio input "true"
type input "0.00"
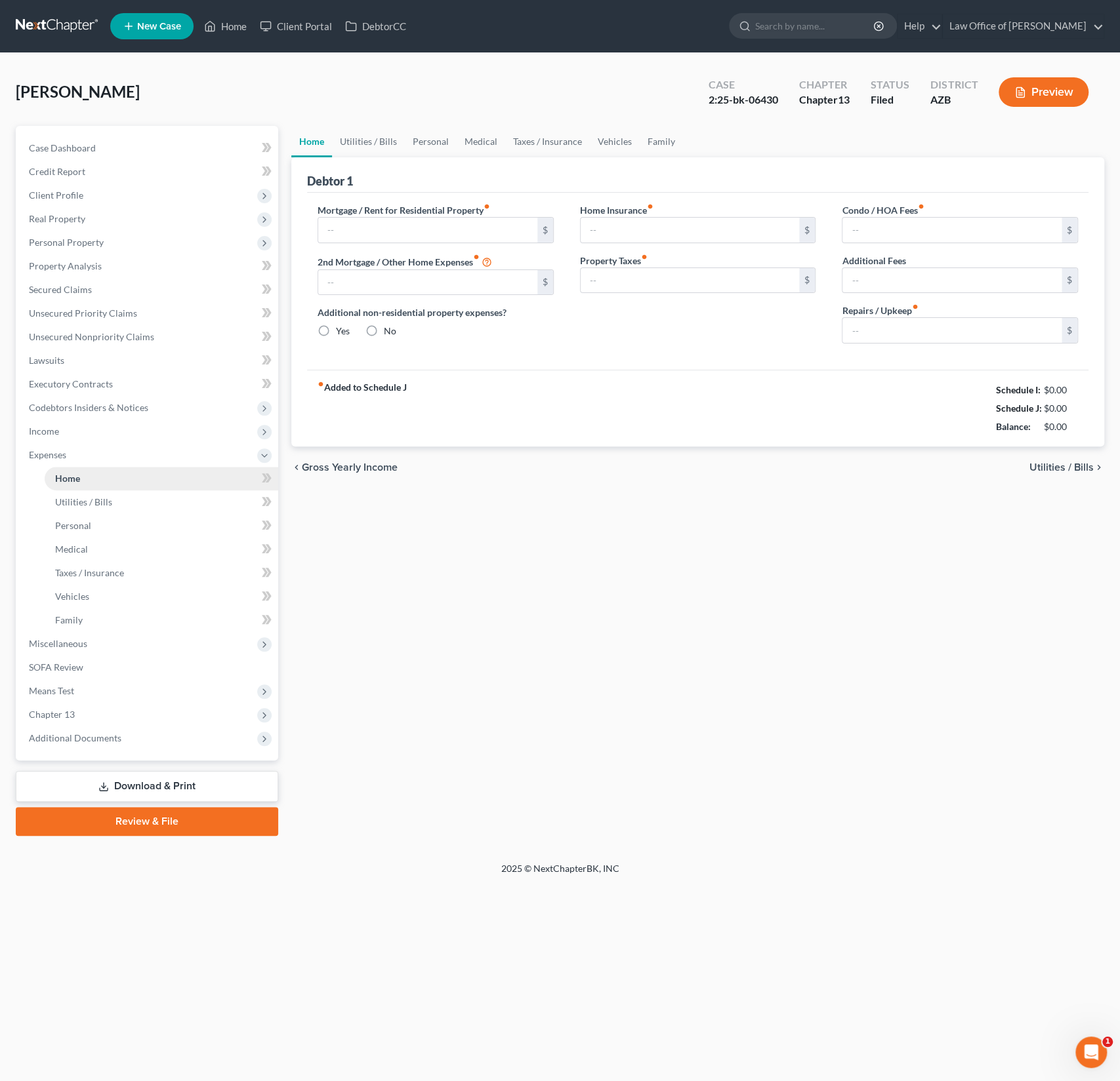
type input "0.00"
click at [49, 438] on span "Income" at bounding box center [149, 431] width 260 height 24
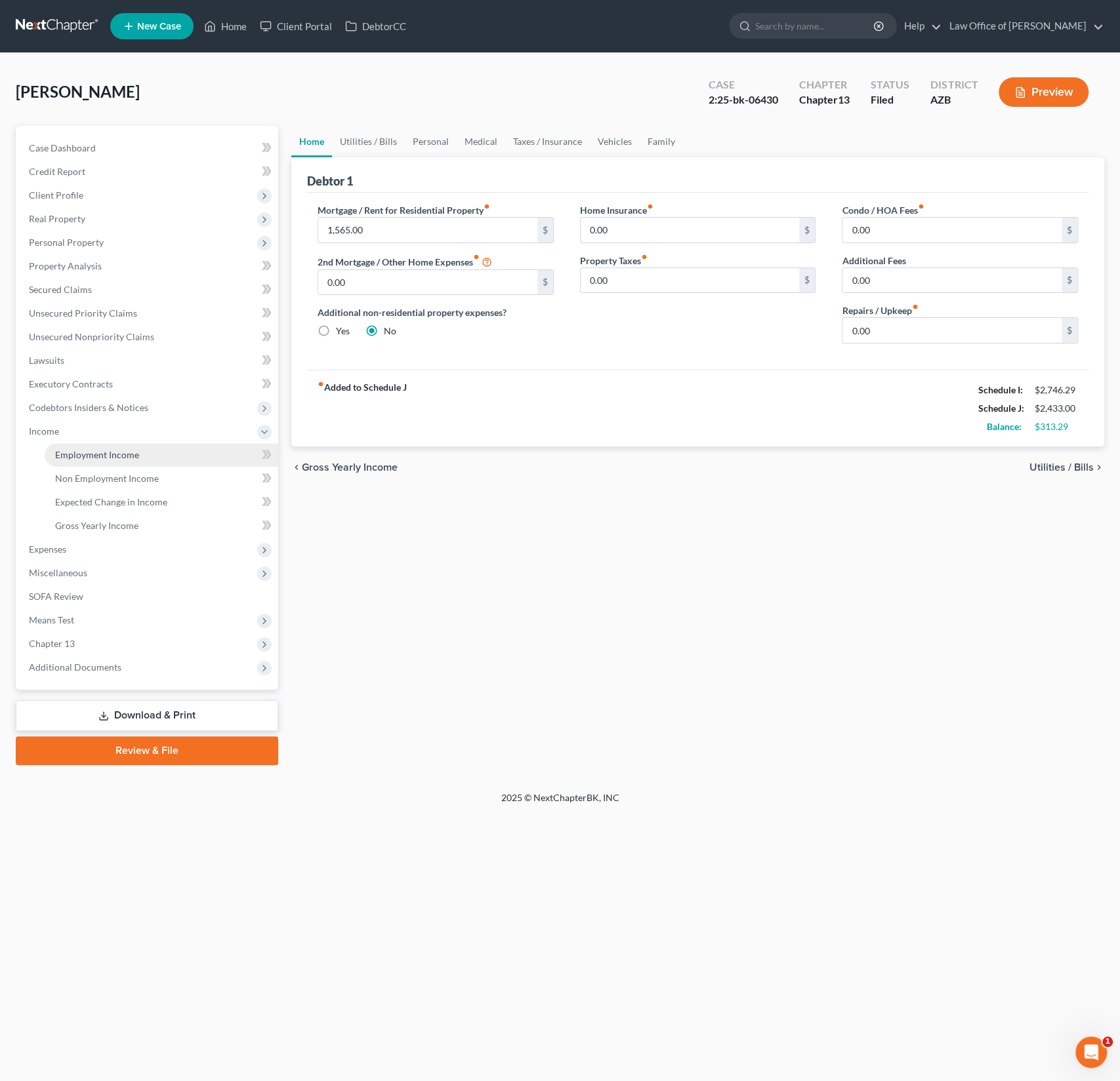
click at [90, 451] on span "Employment Income" at bounding box center [97, 455] width 84 height 11
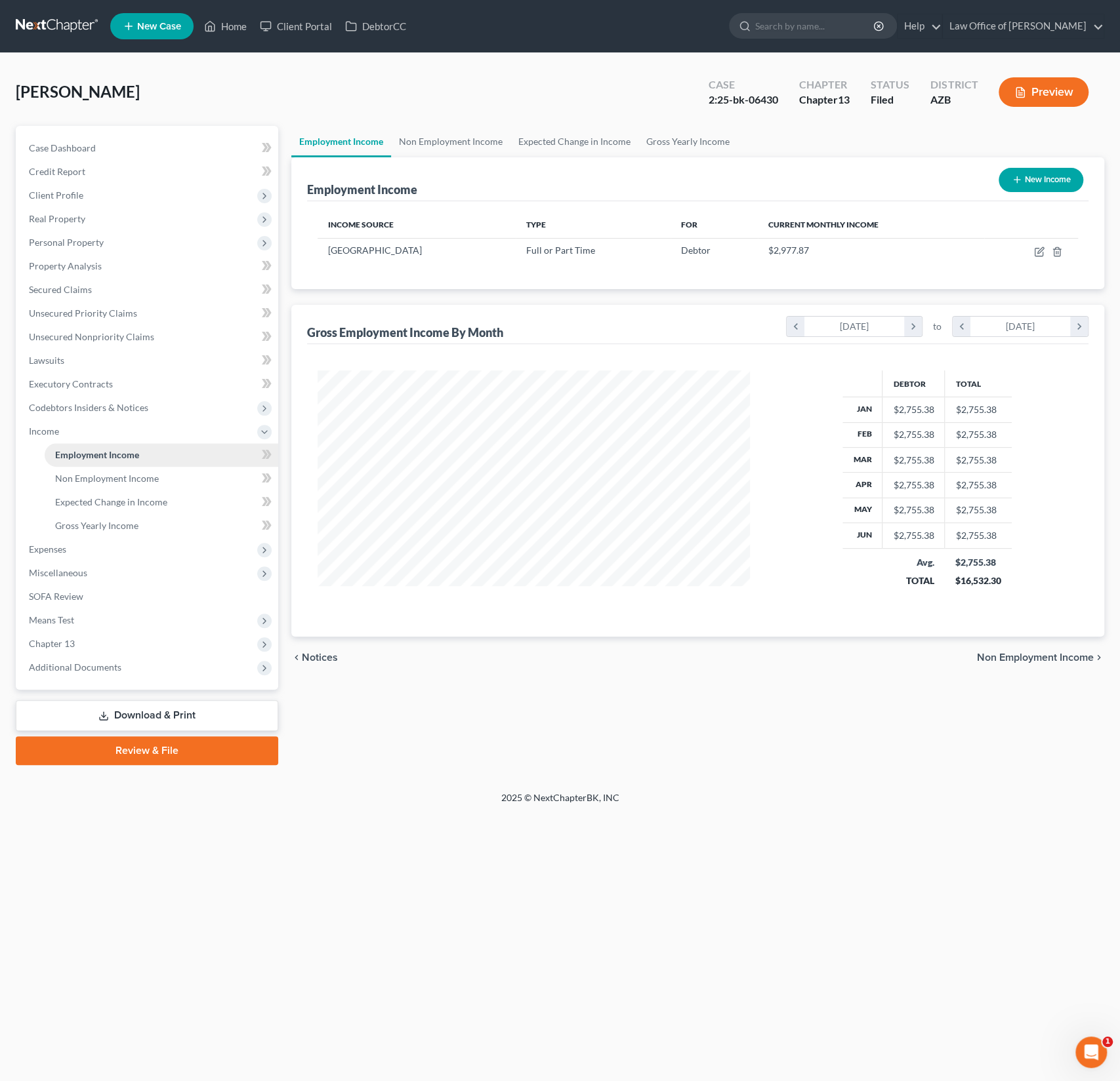
scroll to position [233, 459]
click at [294, 25] on link "Client Portal" at bounding box center [296, 26] width 85 height 24
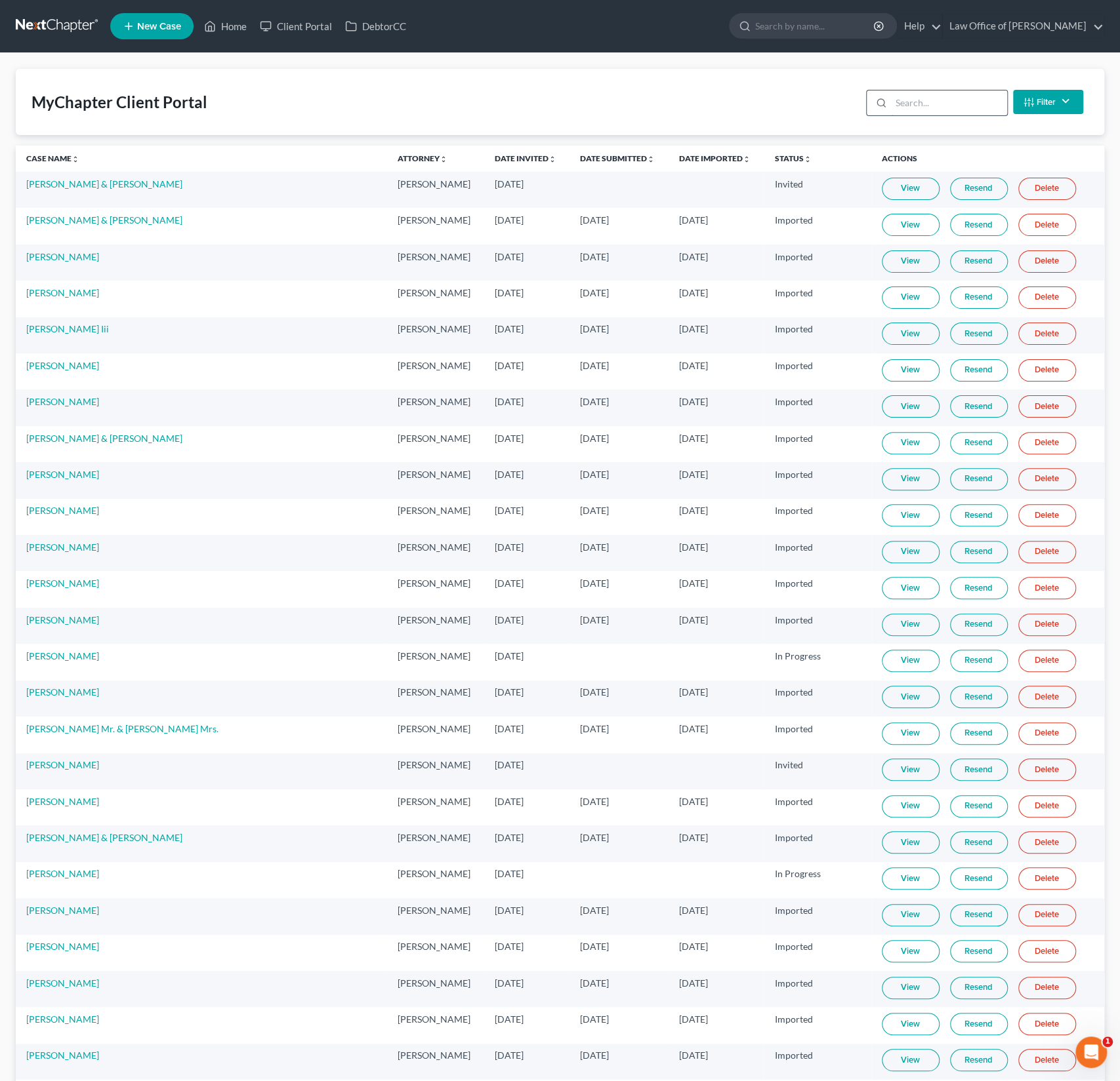
click at [939, 91] on input "search" at bounding box center [949, 103] width 116 height 25
click at [918, 108] on input "search" at bounding box center [949, 103] width 116 height 25
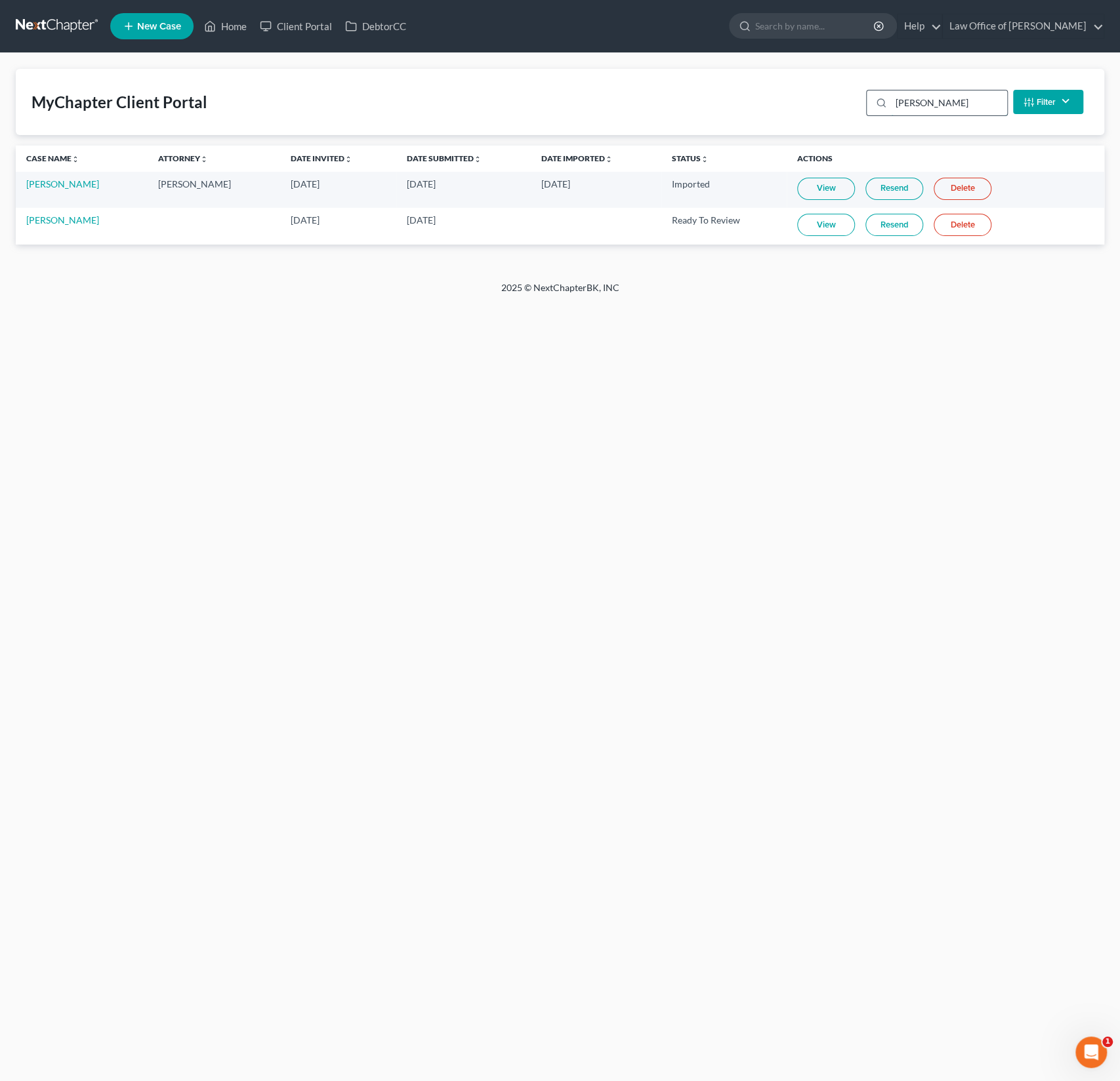
type input "[PERSON_NAME]"
click at [362, 337] on div "Home New Case Client Portal DebtorCC Law Office of [PERSON_NAME] Sanchez [EMAIL…" at bounding box center [560, 540] width 1120 height 1081
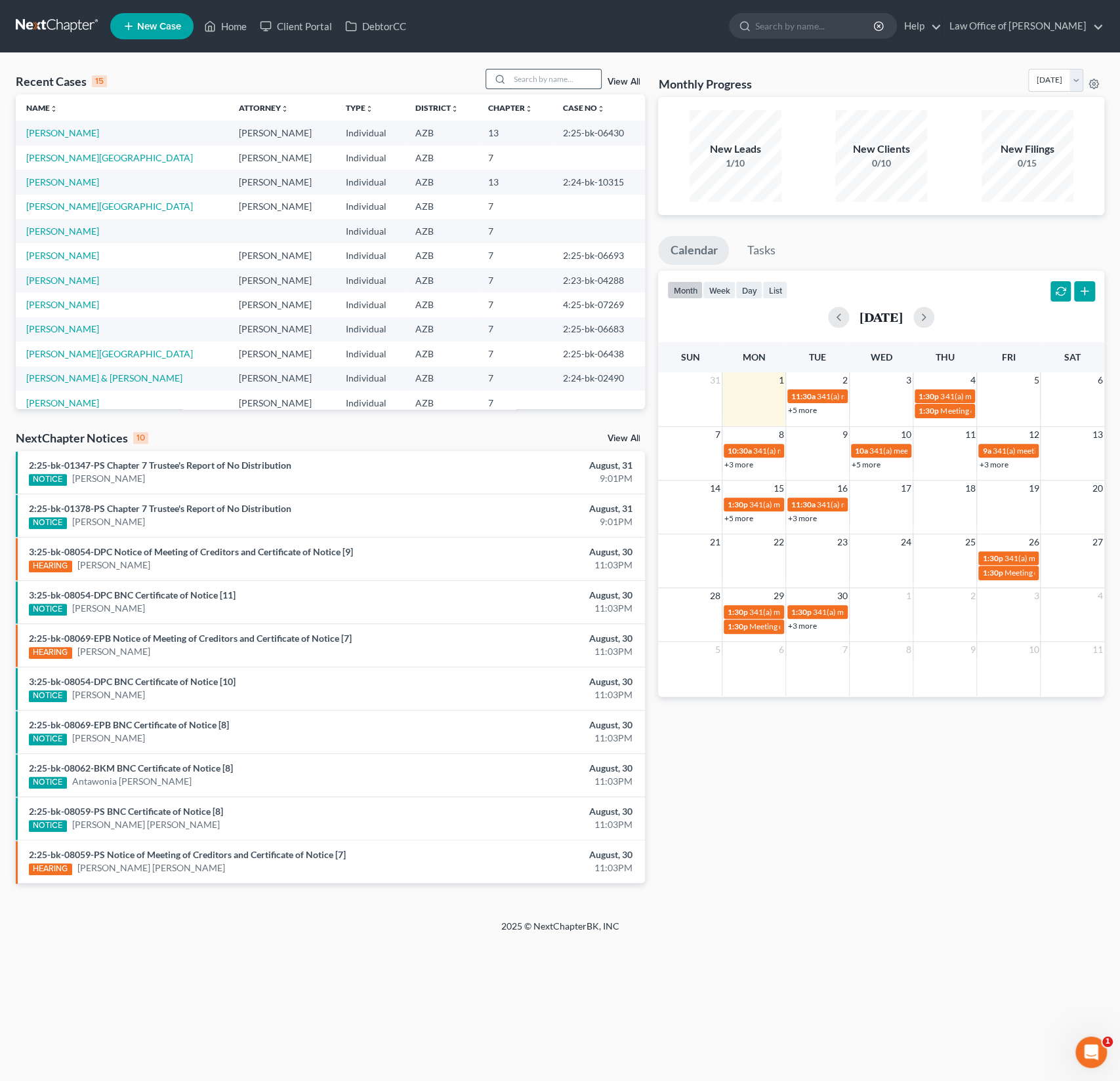
click at [547, 73] on input "search" at bounding box center [555, 79] width 92 height 19
click at [544, 79] on input "search" at bounding box center [555, 79] width 92 height 19
type input "walsh"
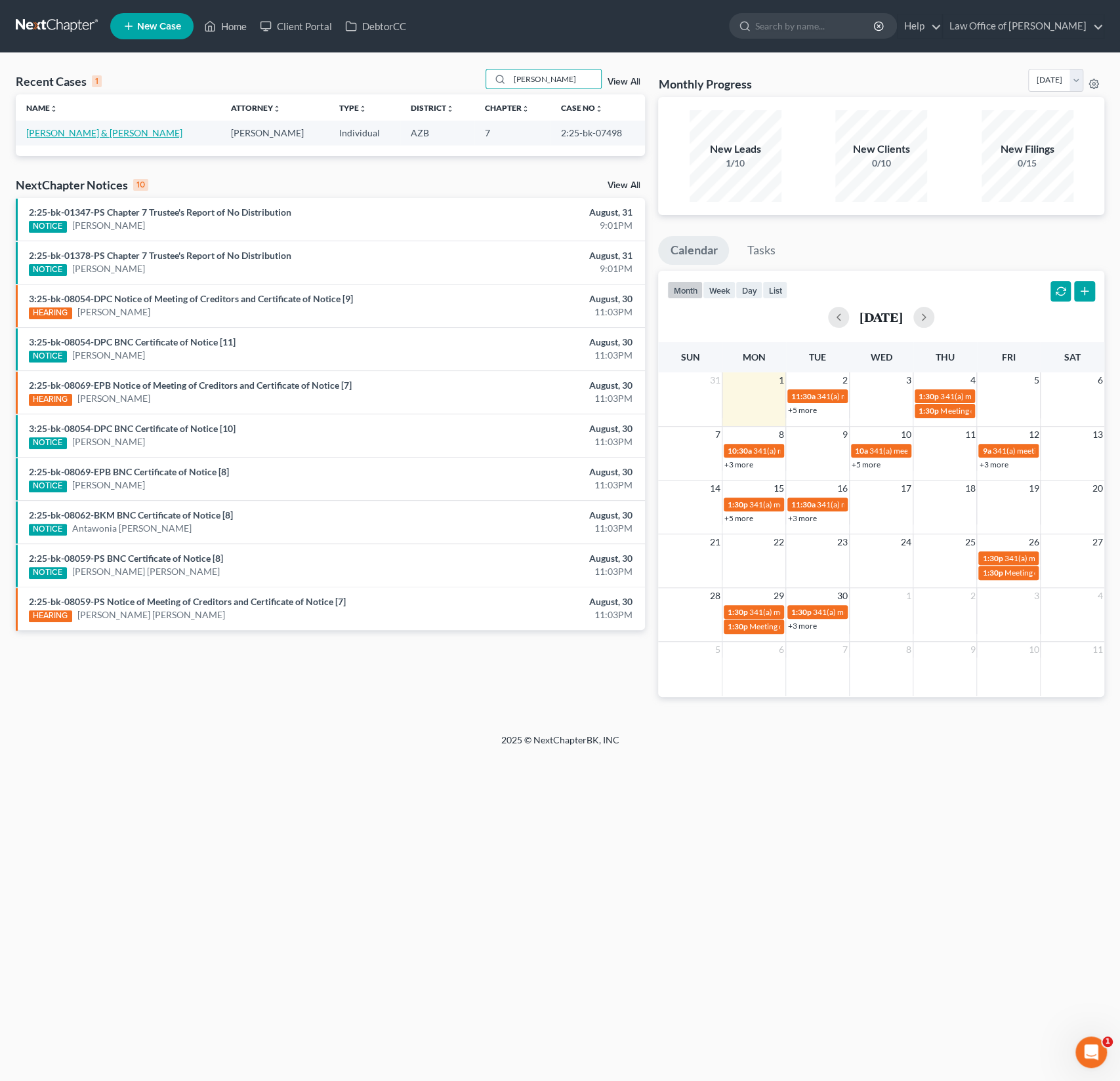
click at [94, 129] on link "Walsh, Shane & Heather" at bounding box center [104, 133] width 156 height 11
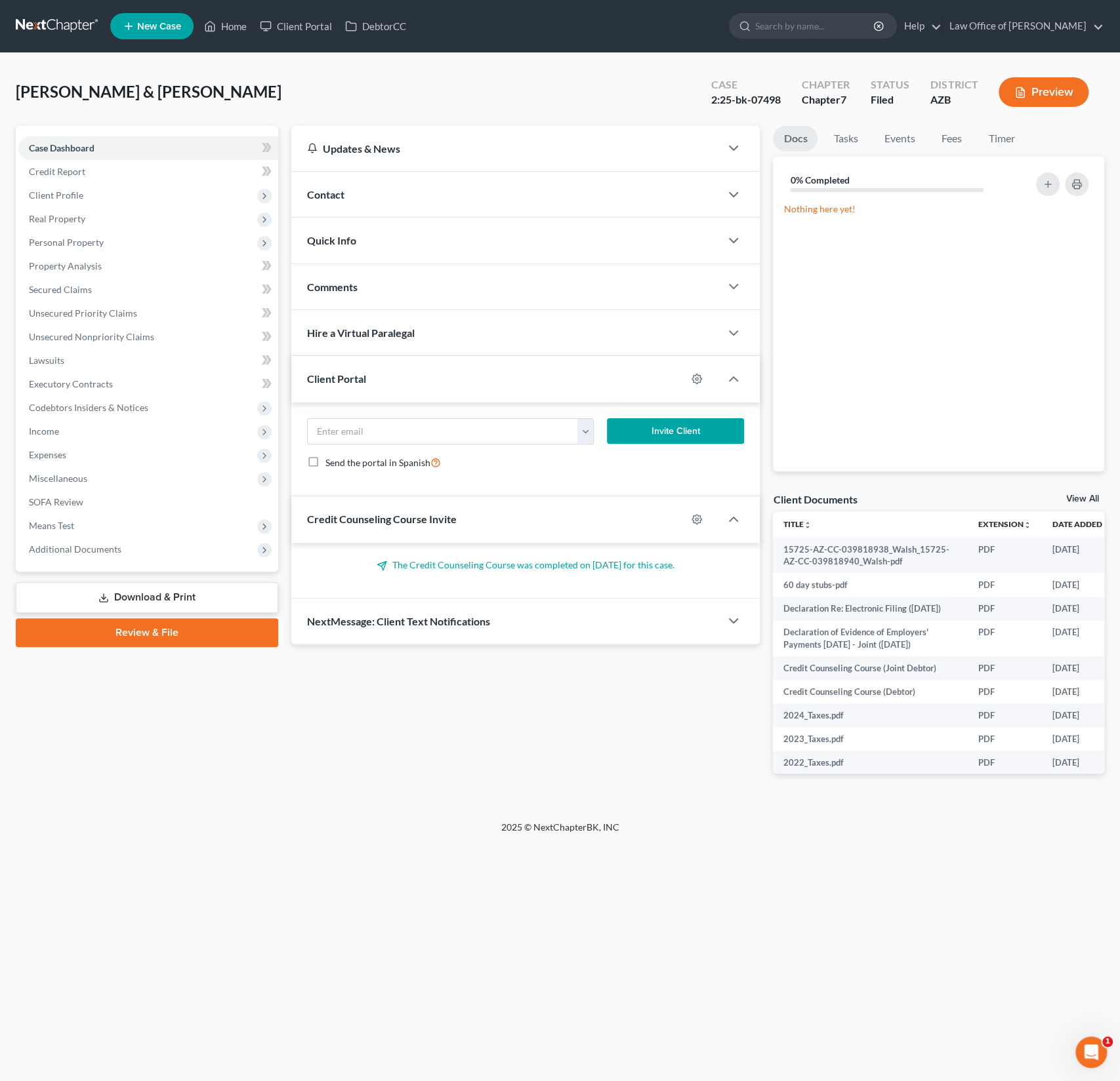
click at [394, 188] on div "Contact" at bounding box center [506, 194] width 430 height 45
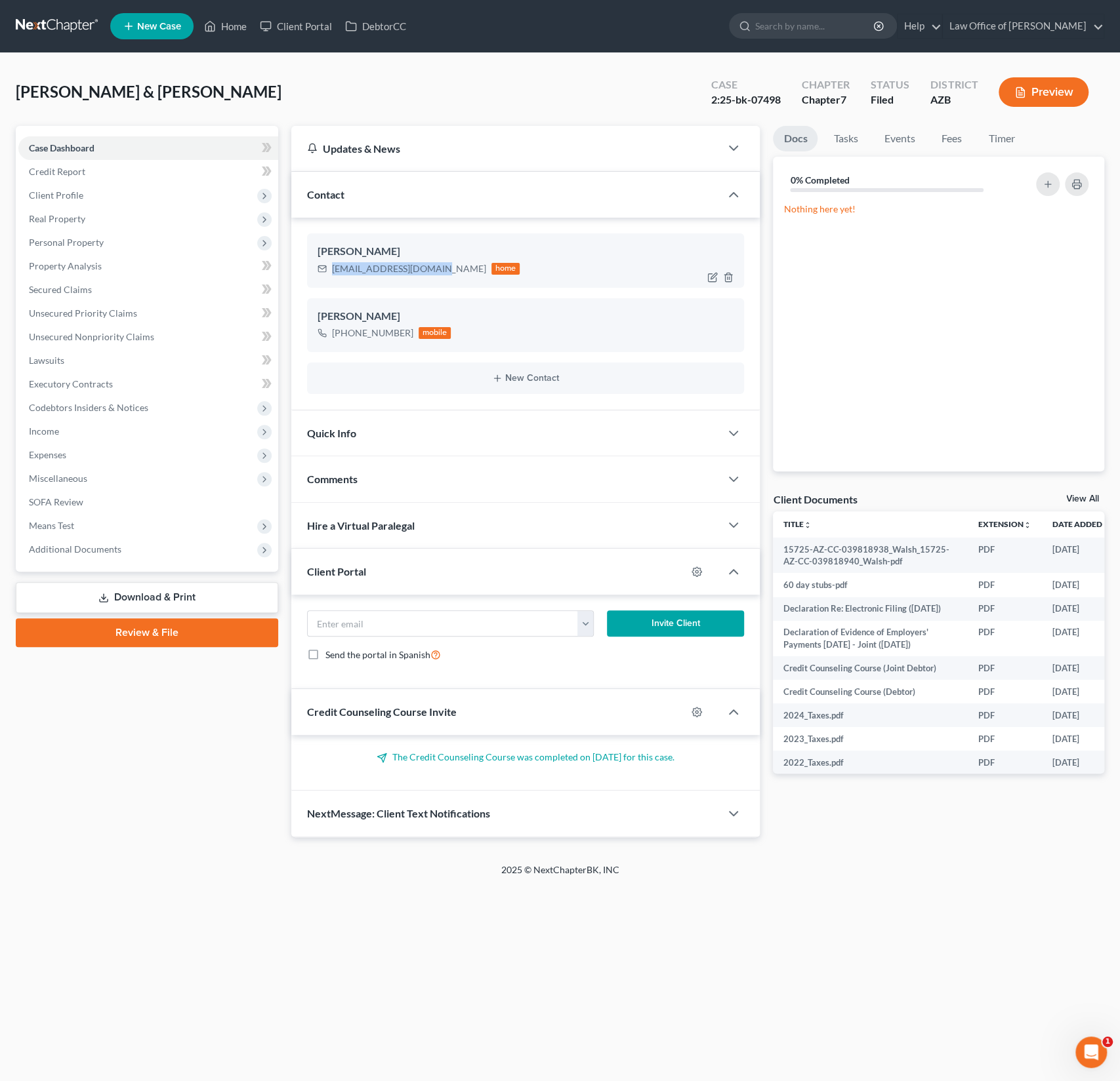
drag, startPoint x: 435, startPoint y: 269, endPoint x: 333, endPoint y: 267, distance: 102.0
click at [333, 267] on div "VideoShane@outlook.com" at bounding box center [409, 268] width 154 height 13
copy div "VideoShane@outlook.com"
drag, startPoint x: 408, startPoint y: 332, endPoint x: 329, endPoint y: 336, distance: 79.1
click at [329, 336] on div "+1 (623) 466-4644 mobile" at bounding box center [384, 333] width 134 height 17
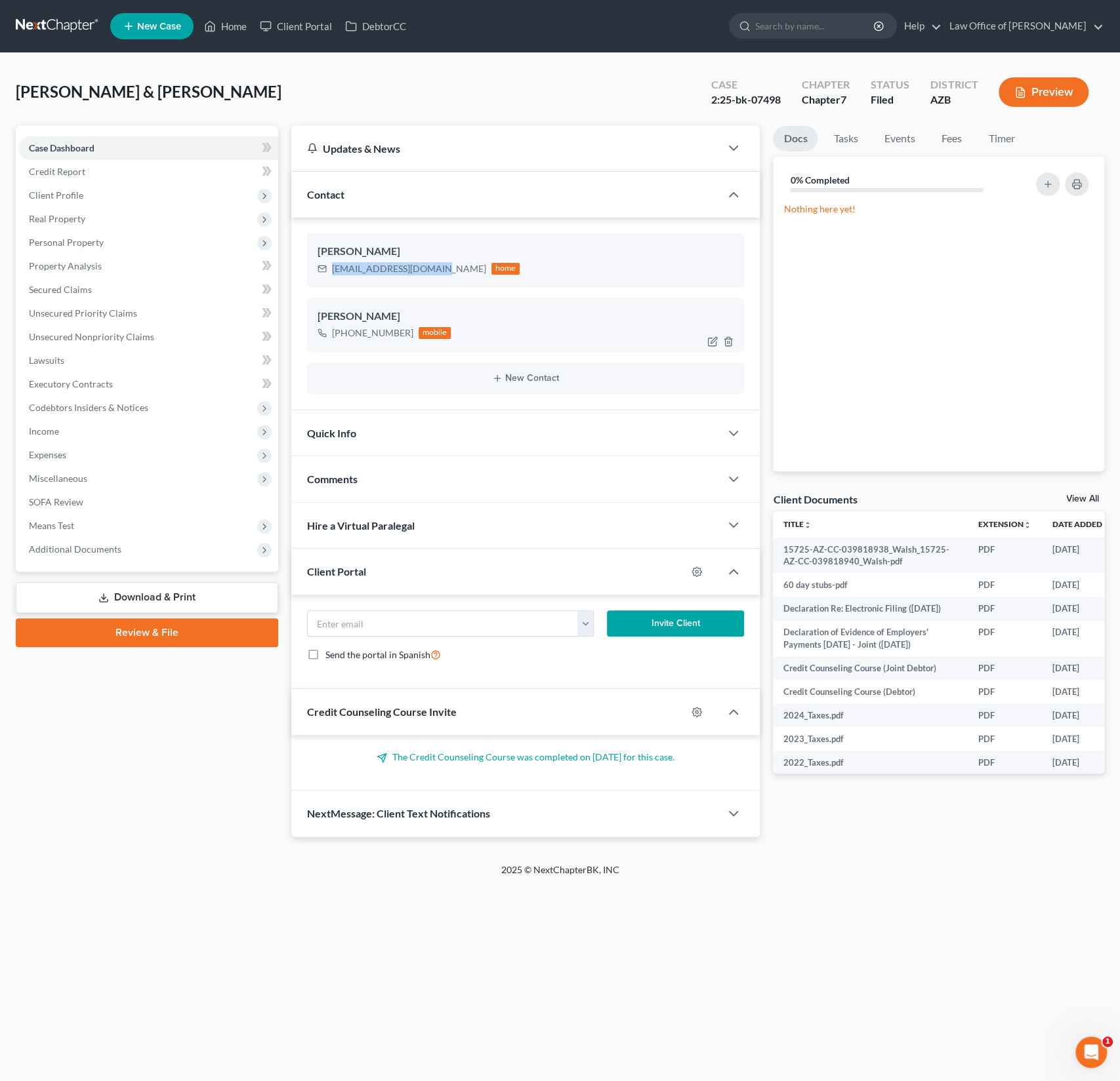
copy div "+1 (623) 466-4644"
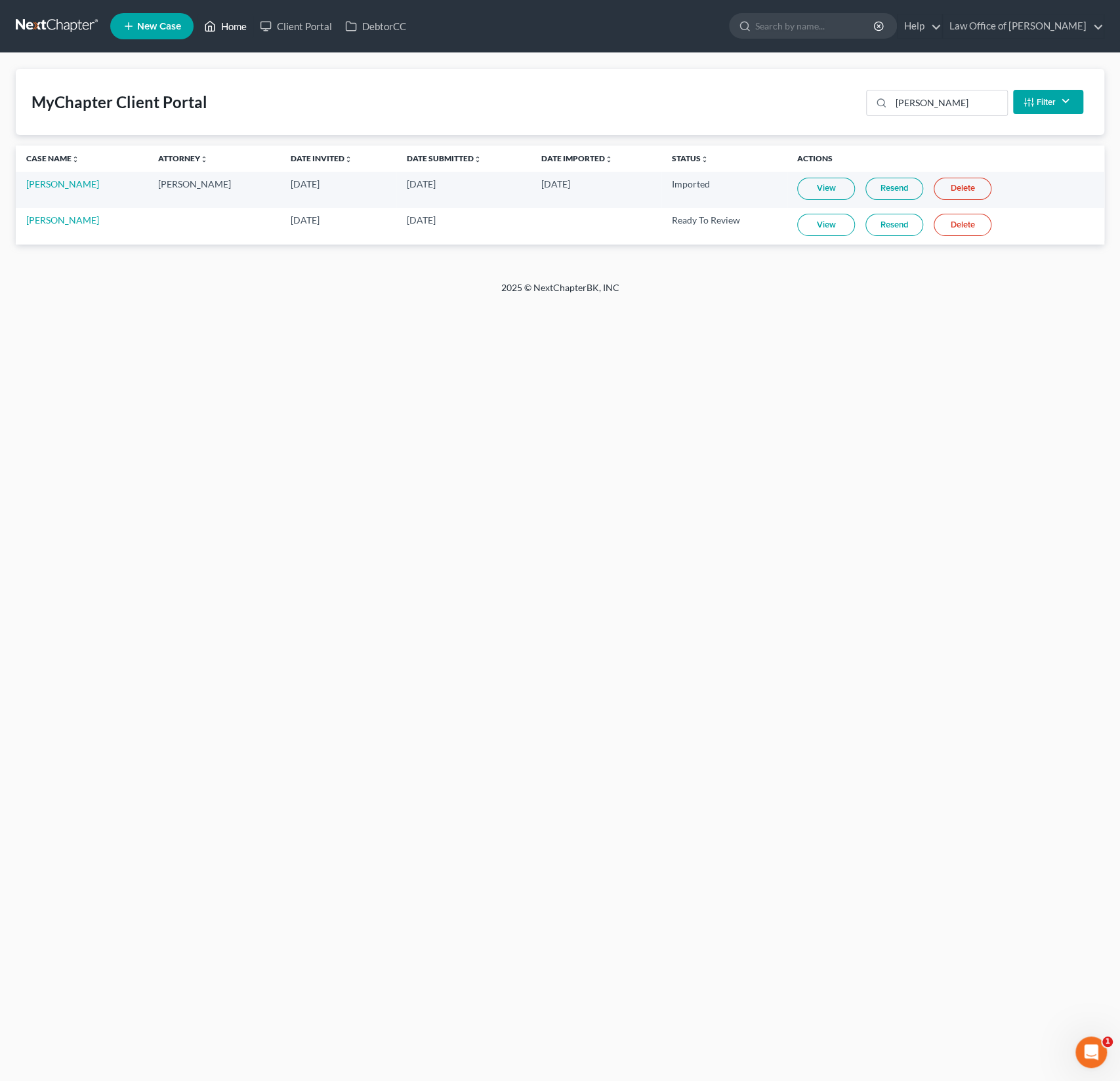
click at [249, 20] on link "Home" at bounding box center [225, 26] width 56 height 24
click at [236, 29] on link "Home" at bounding box center [225, 26] width 56 height 24
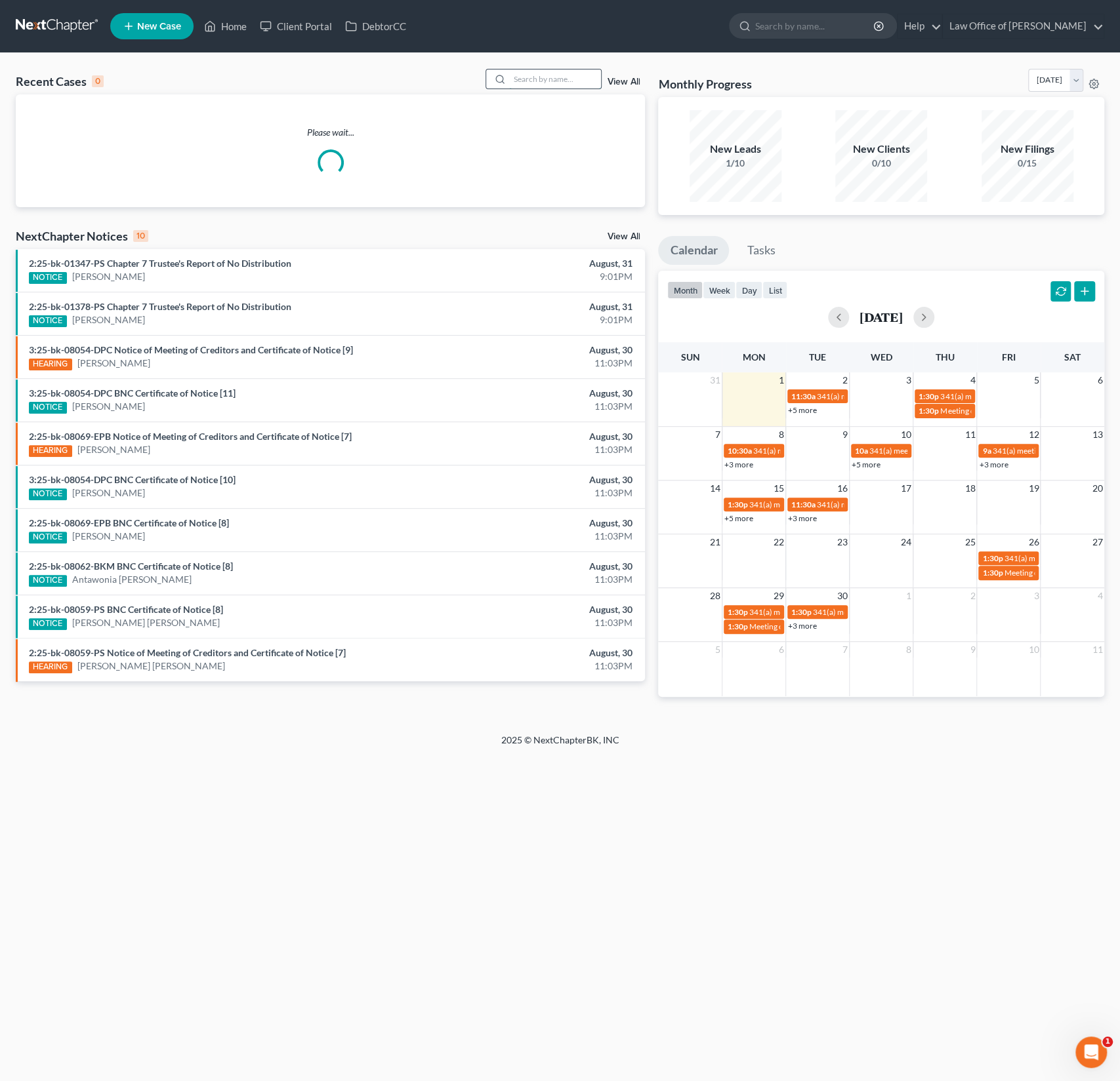
click at [569, 76] on input "search" at bounding box center [555, 79] width 92 height 19
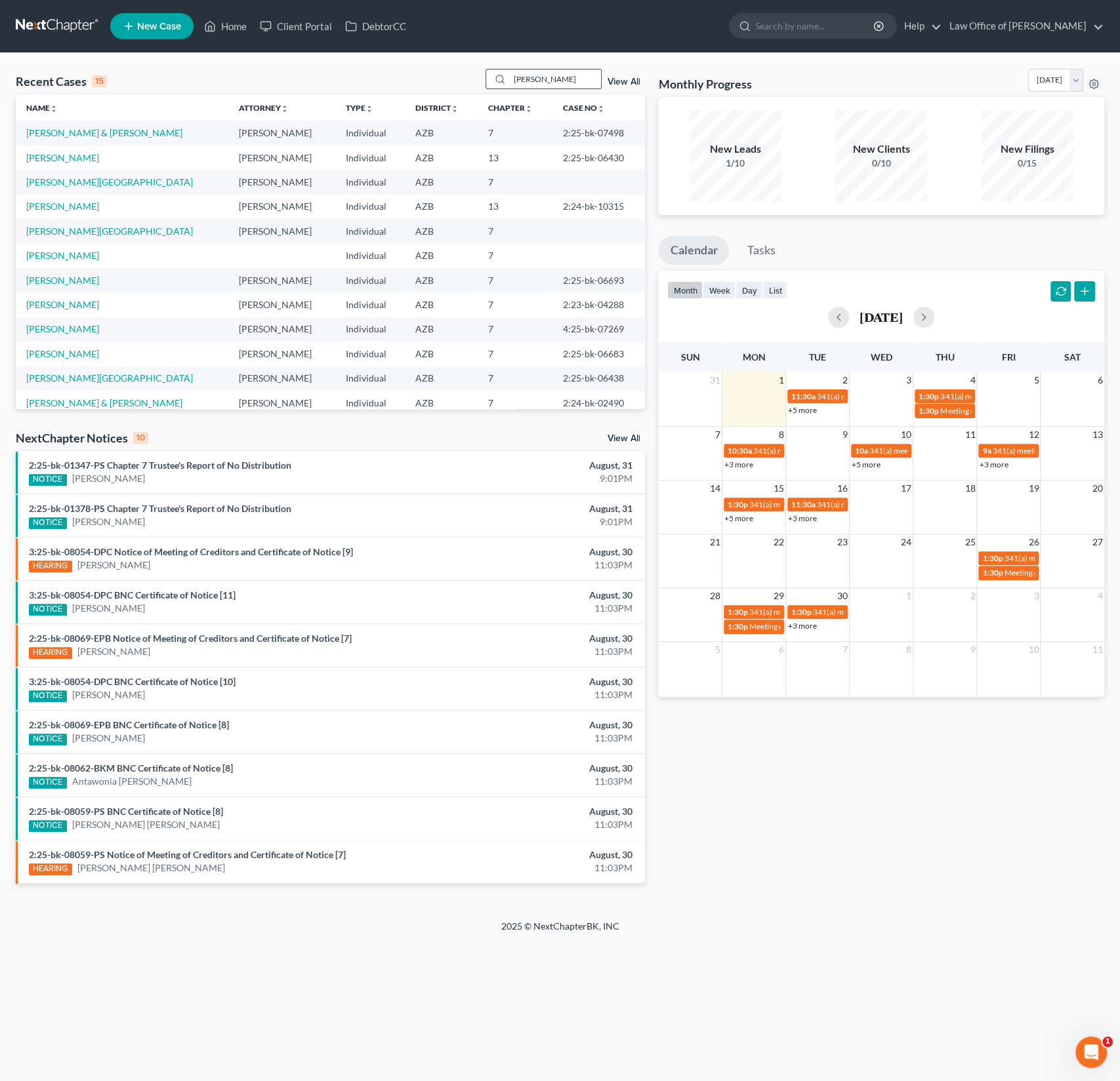
type input "walsh"
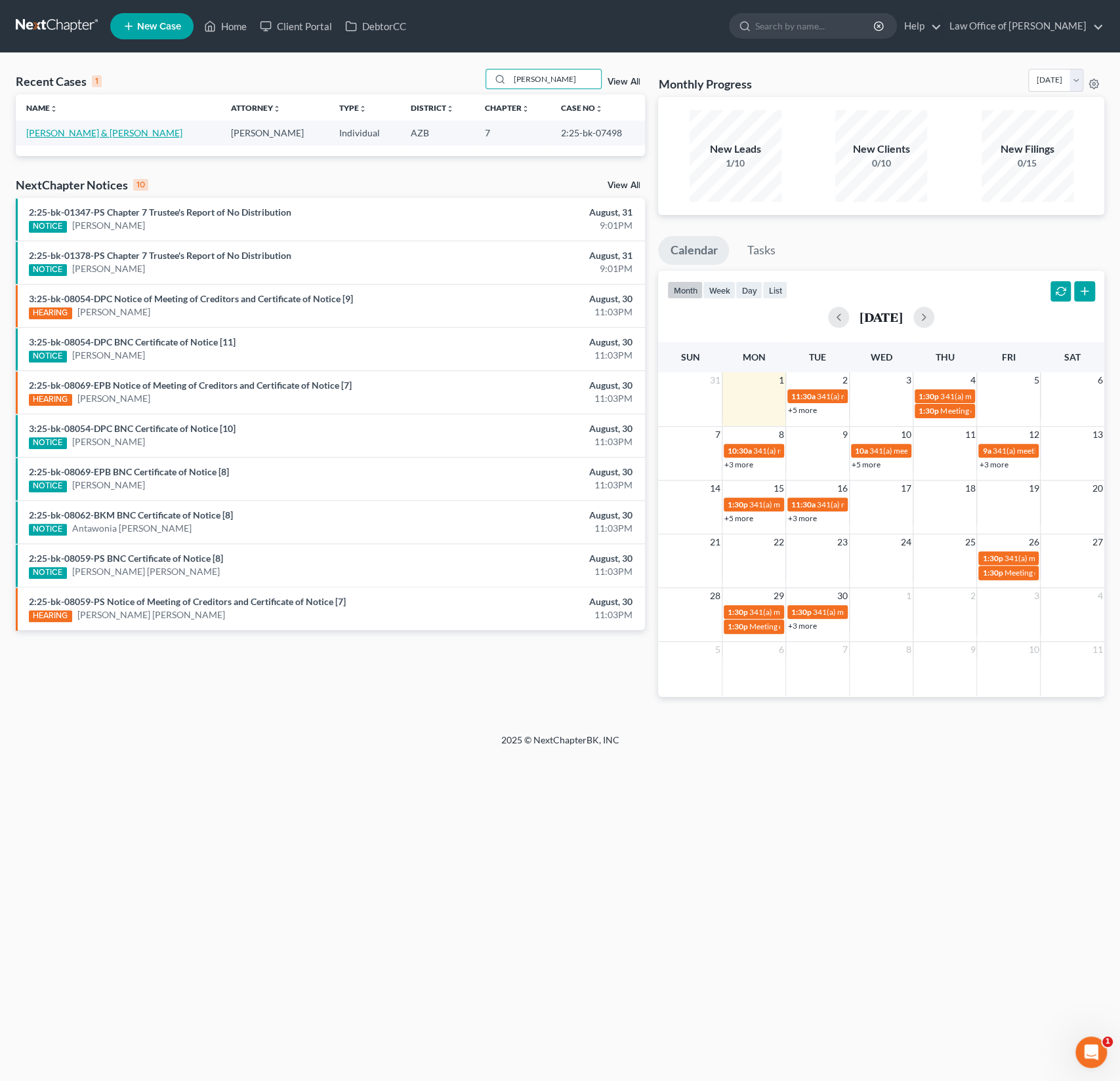
click at [106, 138] on link "Walsh, Shane & Heather" at bounding box center [104, 133] width 156 height 11
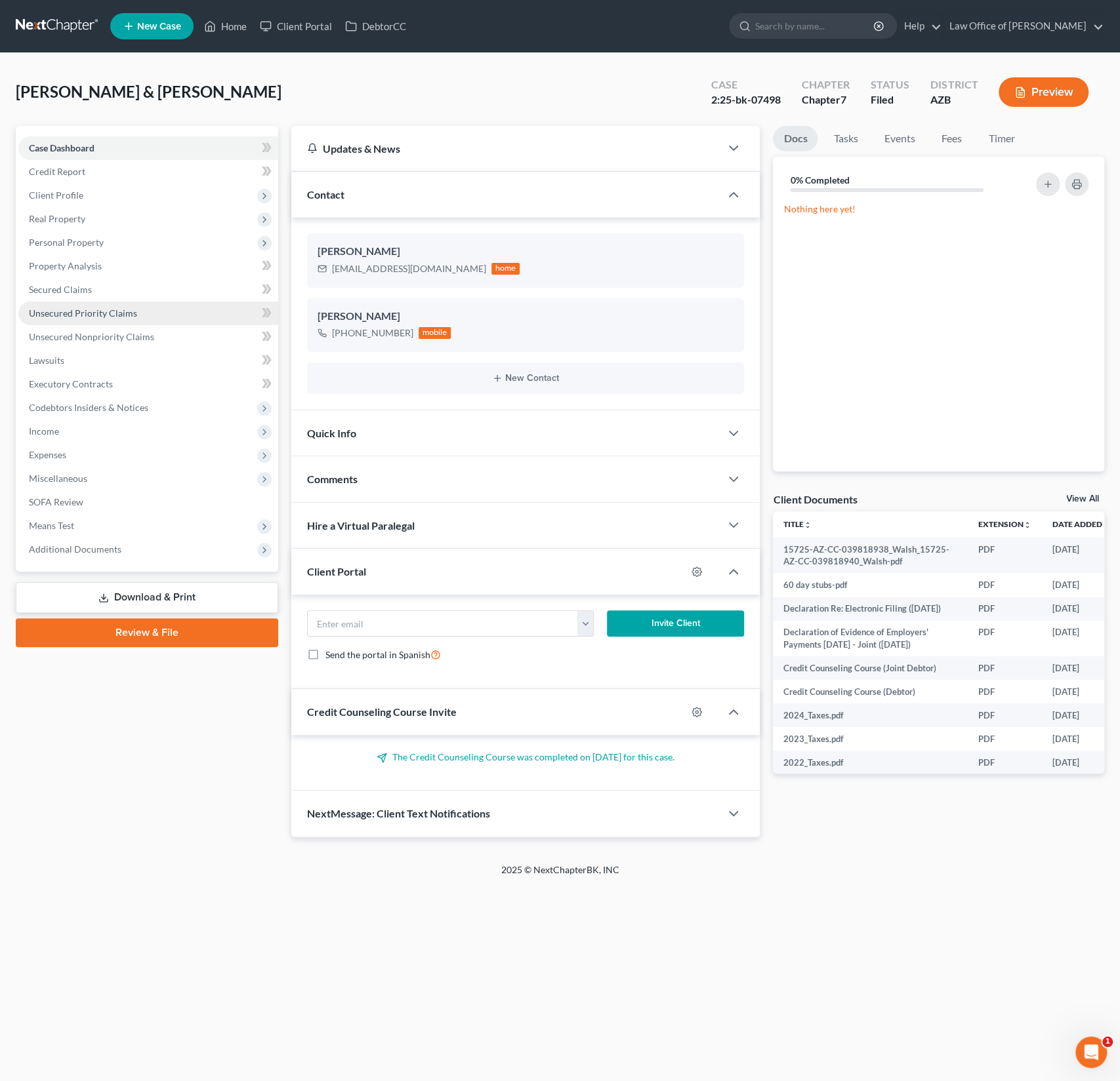
click at [101, 317] on span "Unsecured Priority Claims" at bounding box center [83, 313] width 109 height 11
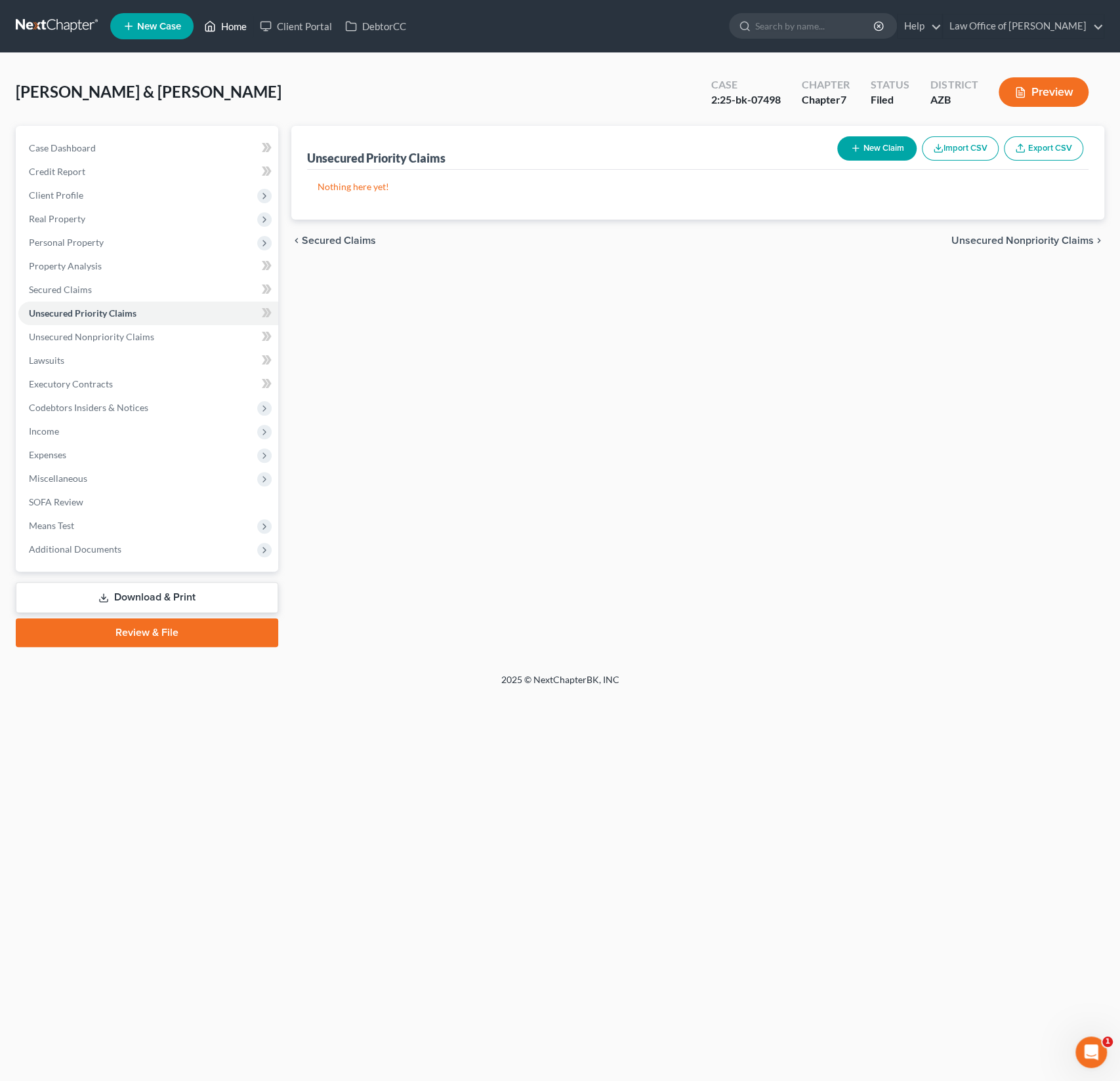
click at [224, 30] on link "Home" at bounding box center [225, 26] width 56 height 24
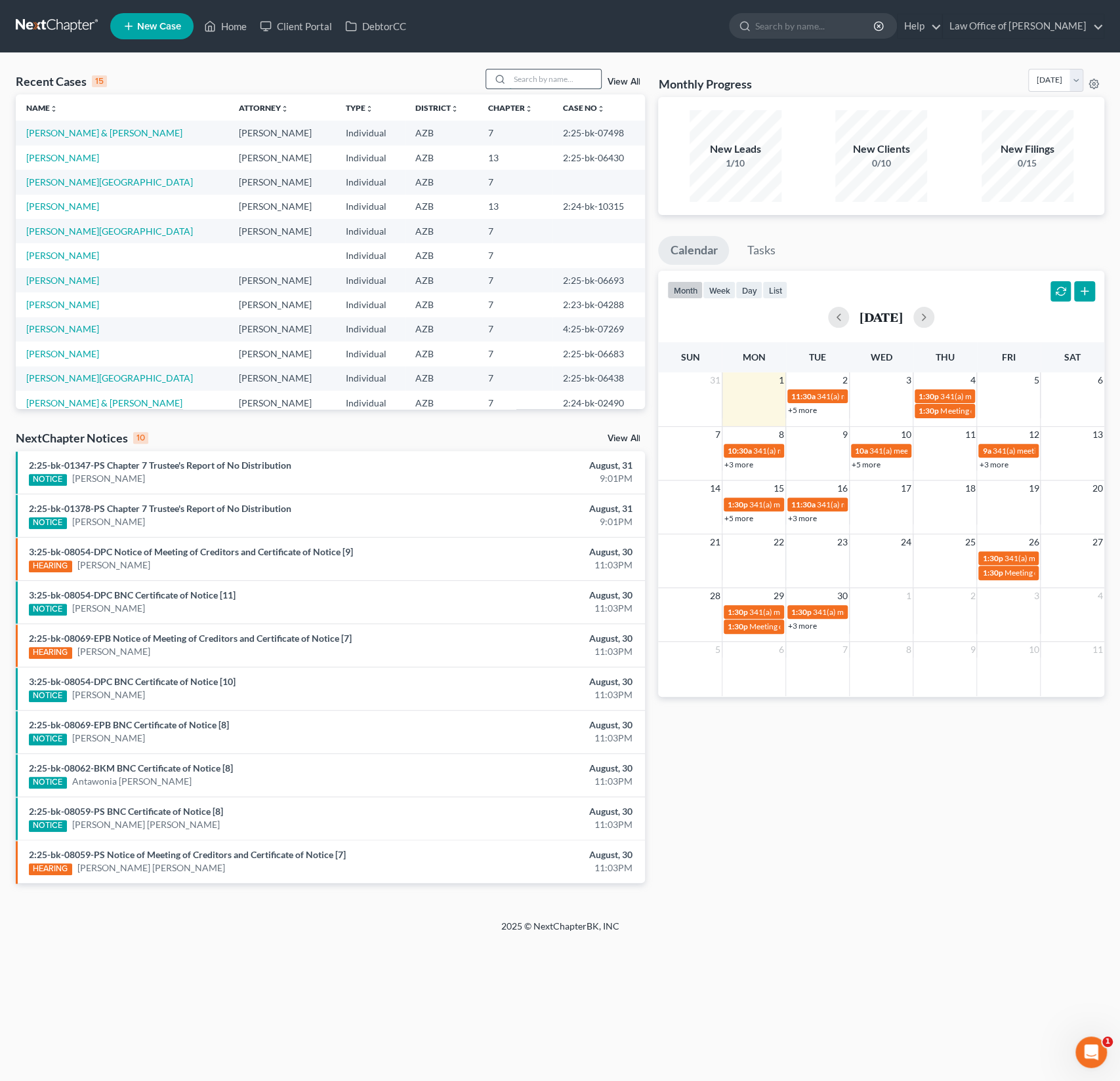
click at [564, 74] on input "search" at bounding box center [555, 79] width 92 height 19
type input "mathis"
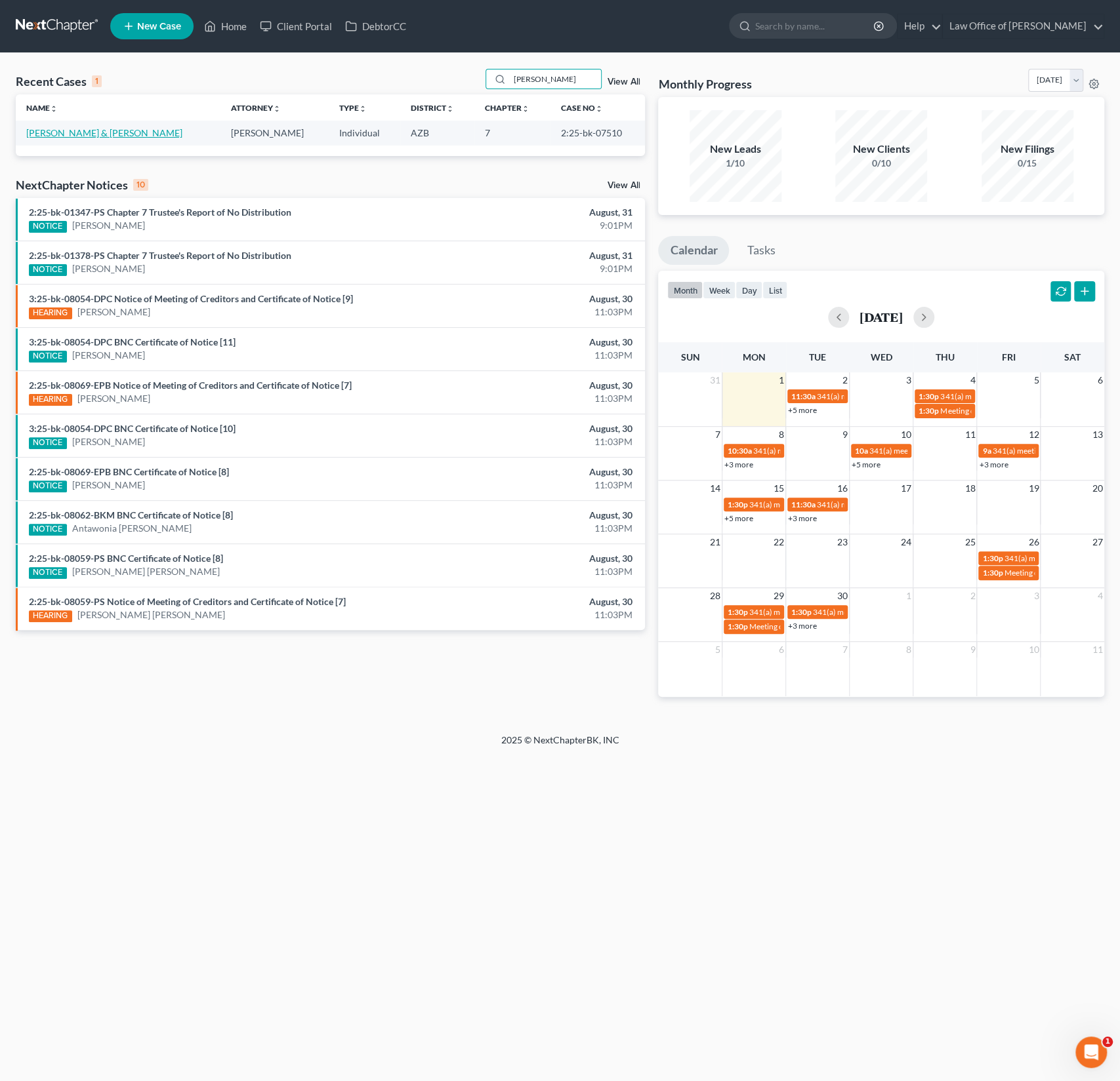
click at [106, 134] on link "Mathis, Chauncy & Makenzie" at bounding box center [104, 133] width 156 height 11
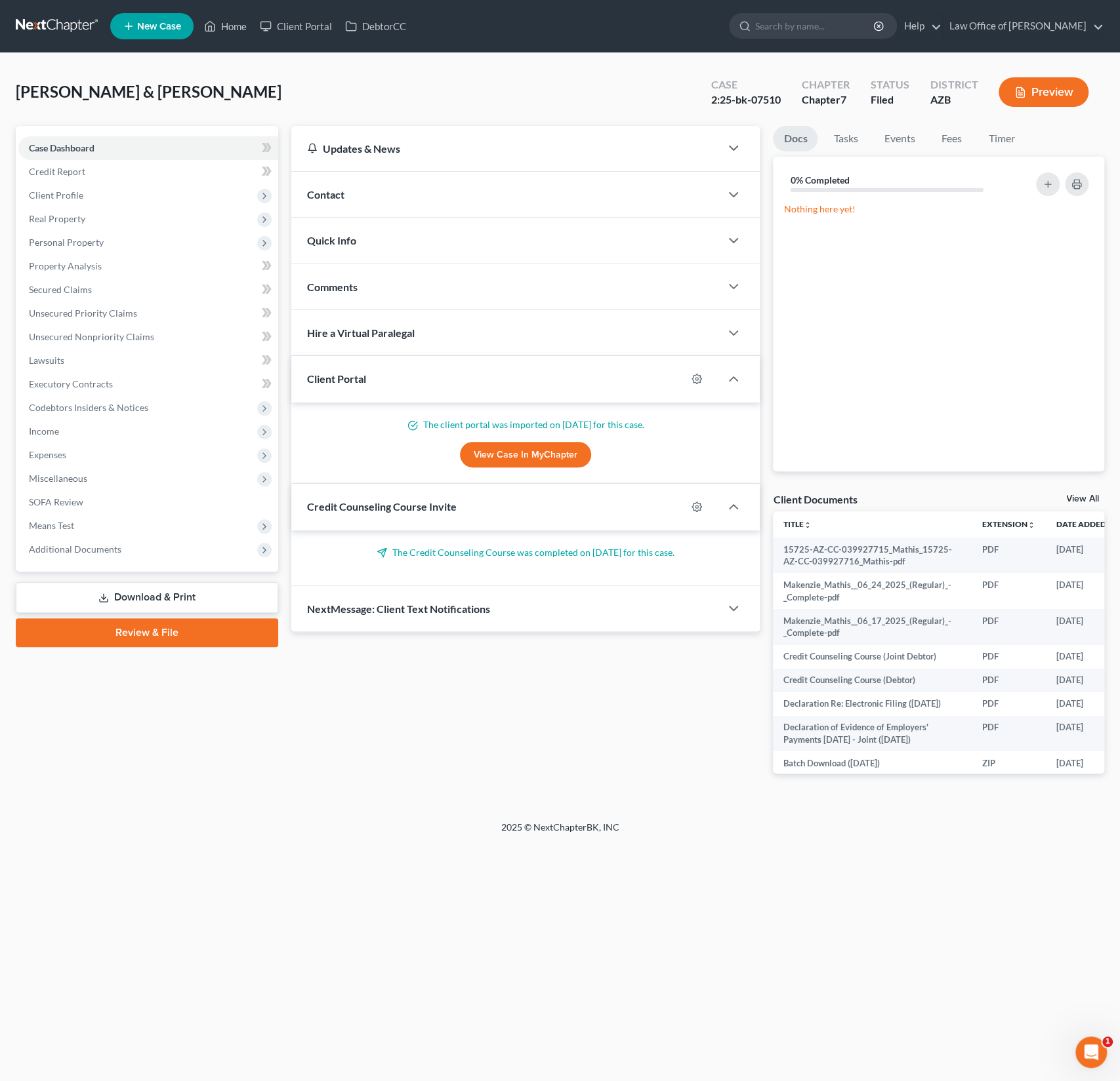
click at [361, 189] on div "Contact" at bounding box center [506, 194] width 430 height 45
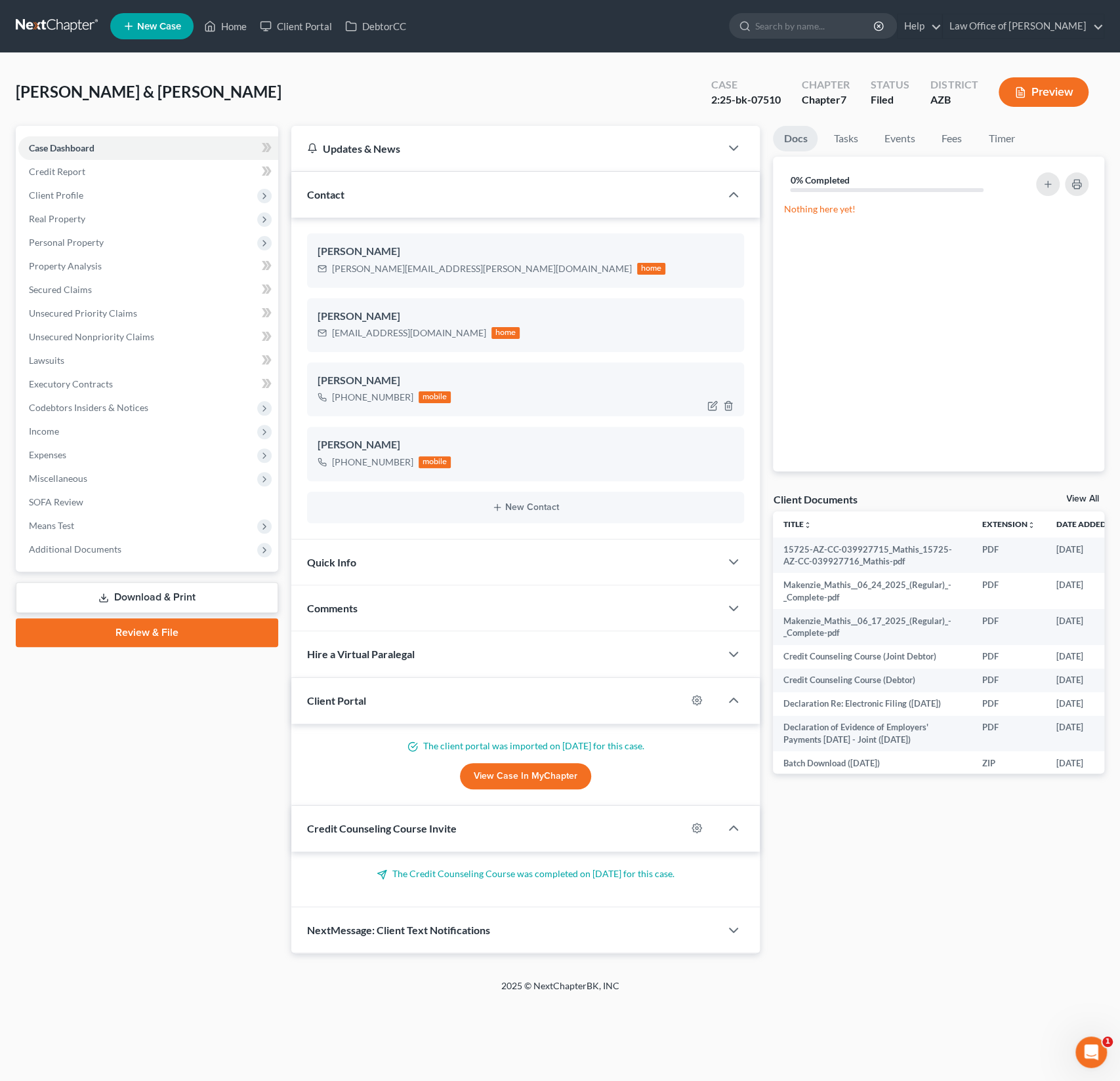
drag, startPoint x: 407, startPoint y: 398, endPoint x: 330, endPoint y: 399, distance: 77.0
click at [330, 399] on div "+1 (480) 498-0851 mobile" at bounding box center [384, 398] width 134 height 17
copy div "+1 (480) 498-0851"
drag, startPoint x: 408, startPoint y: 460, endPoint x: 330, endPoint y: 461, distance: 78.0
click at [330, 461] on div "+1 (623) 692-8034 mobile" at bounding box center [384, 463] width 134 height 17
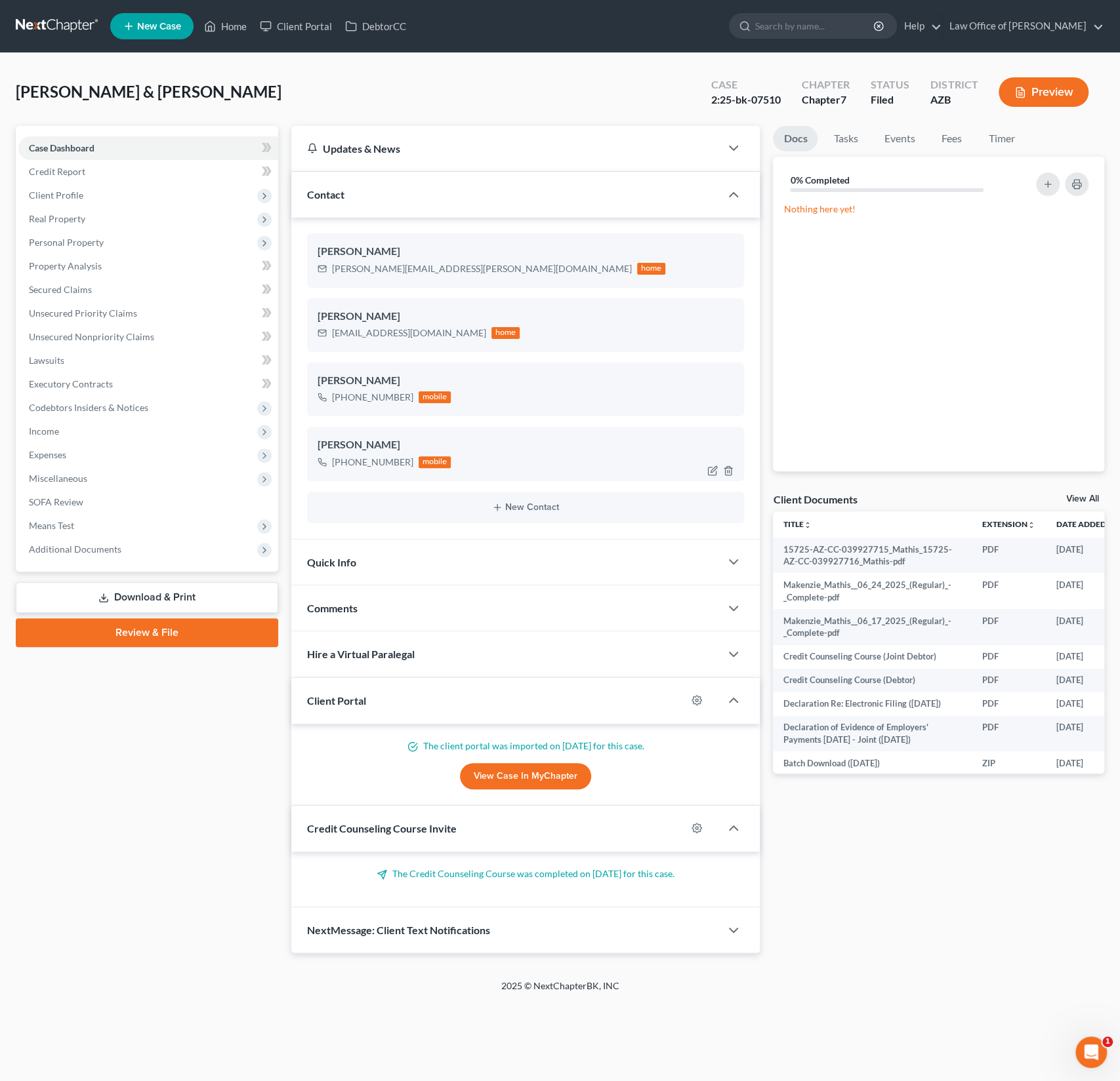
copy div "+1 (623) 692-8034"
drag, startPoint x: 446, startPoint y: 268, endPoint x: 326, endPoint y: 271, distance: 120.0
click at [326, 271] on div "Mathis.chauncy@yahoo.com home" at bounding box center [492, 269] width 349 height 17
copy div "Mathis.chauncy@yahoo.com"
drag, startPoint x: 416, startPoint y: 333, endPoint x: 331, endPoint y: 337, distance: 85.1
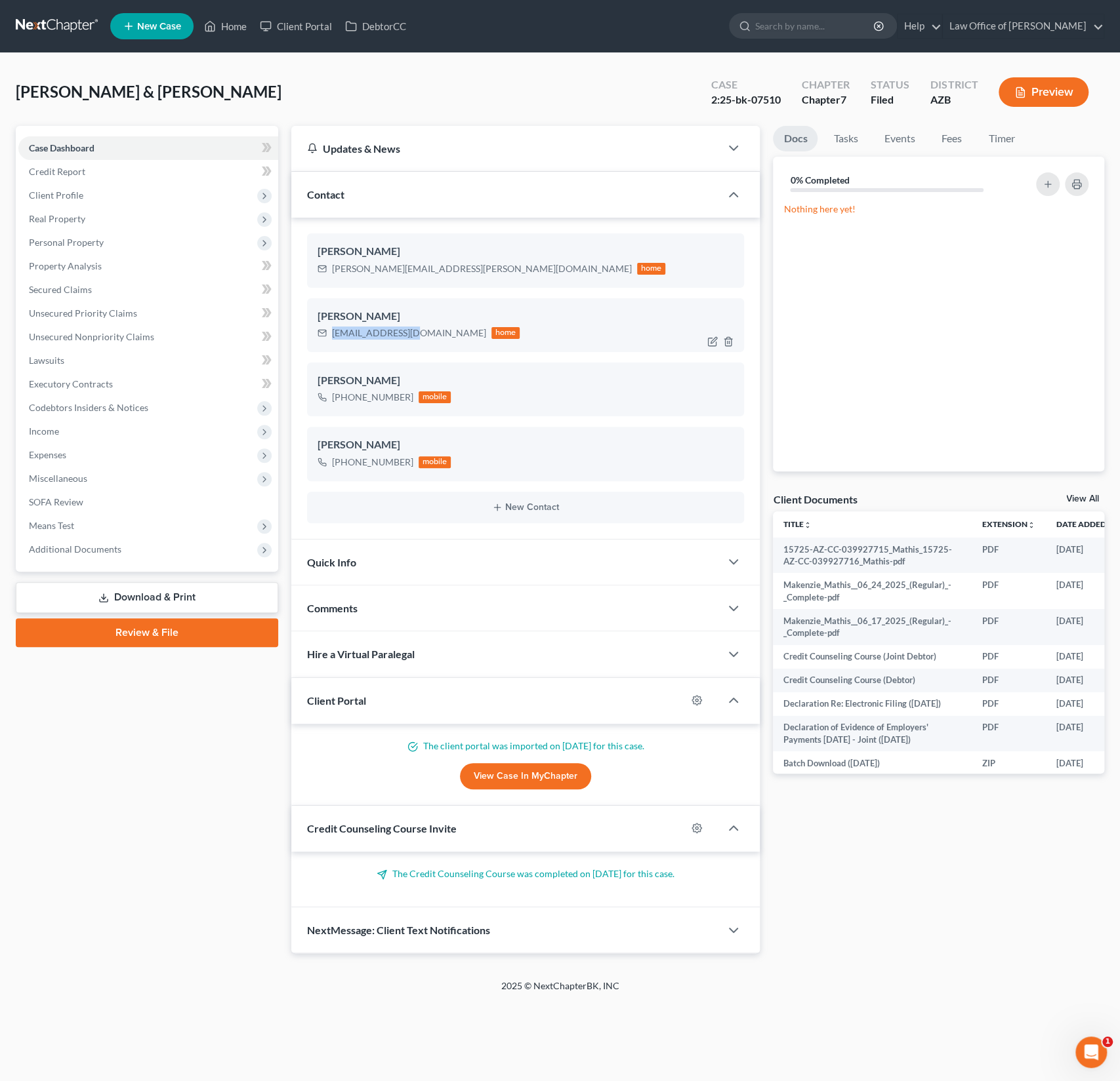
click at [331, 337] on div "Krgades@yahoo.com home" at bounding box center [419, 333] width 203 height 17
copy div "Krgades@yahoo.com"
click at [126, 311] on span "Unsecured Priority Claims" at bounding box center [83, 313] width 109 height 11
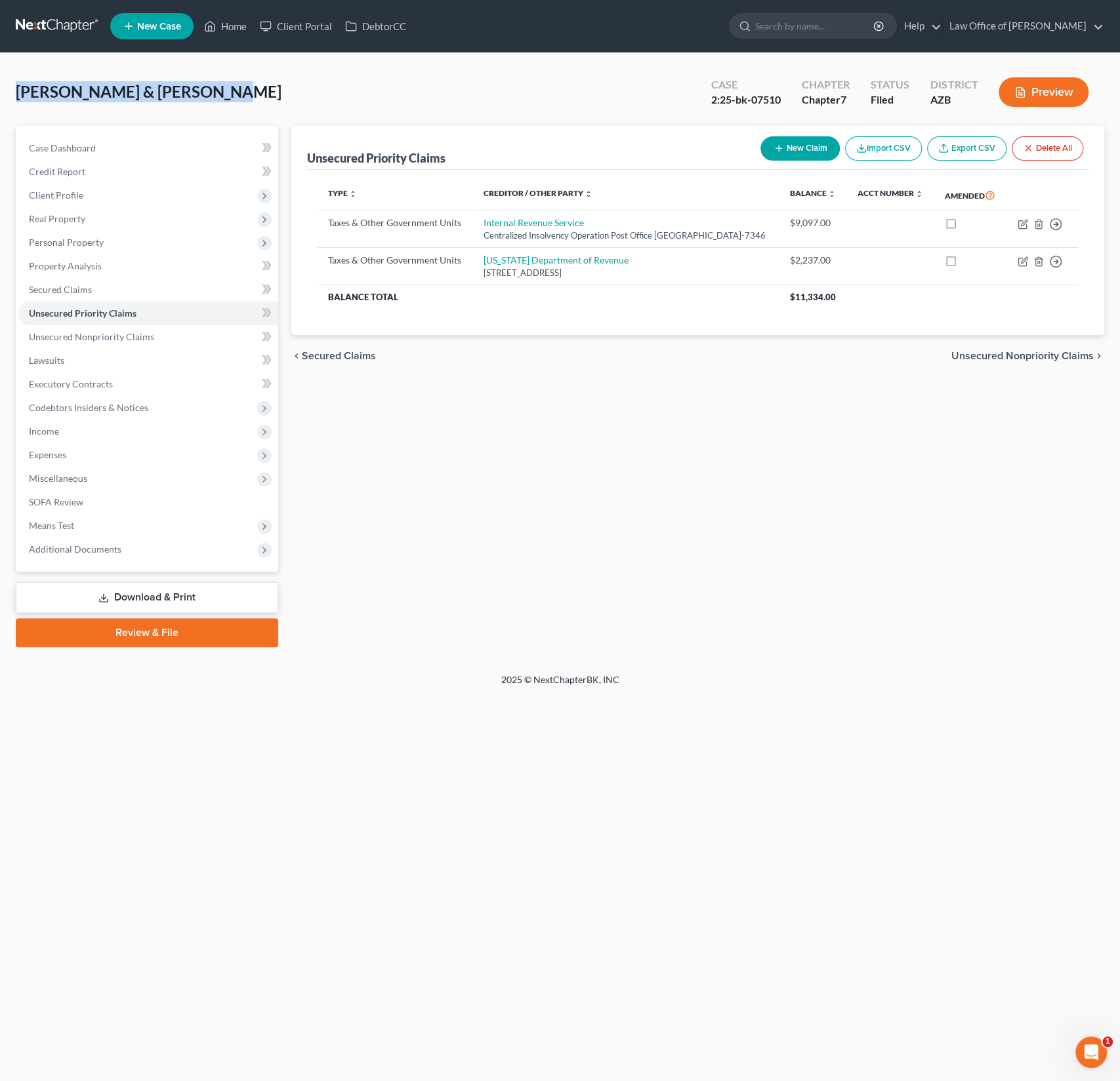
drag, startPoint x: 232, startPoint y: 96, endPoint x: 15, endPoint y: 90, distance: 217.1
click at [15, 90] on div "Mathis, Chauncy & Makenzie Upgraded Case 2:25-bk-07510 Chapter Chapter 7 Status…" at bounding box center [560, 363] width 1120 height 620
copy span "Mathis, Chauncy & Makenzie"
click at [49, 157] on link "Case Dashboard" at bounding box center [149, 148] width 260 height 24
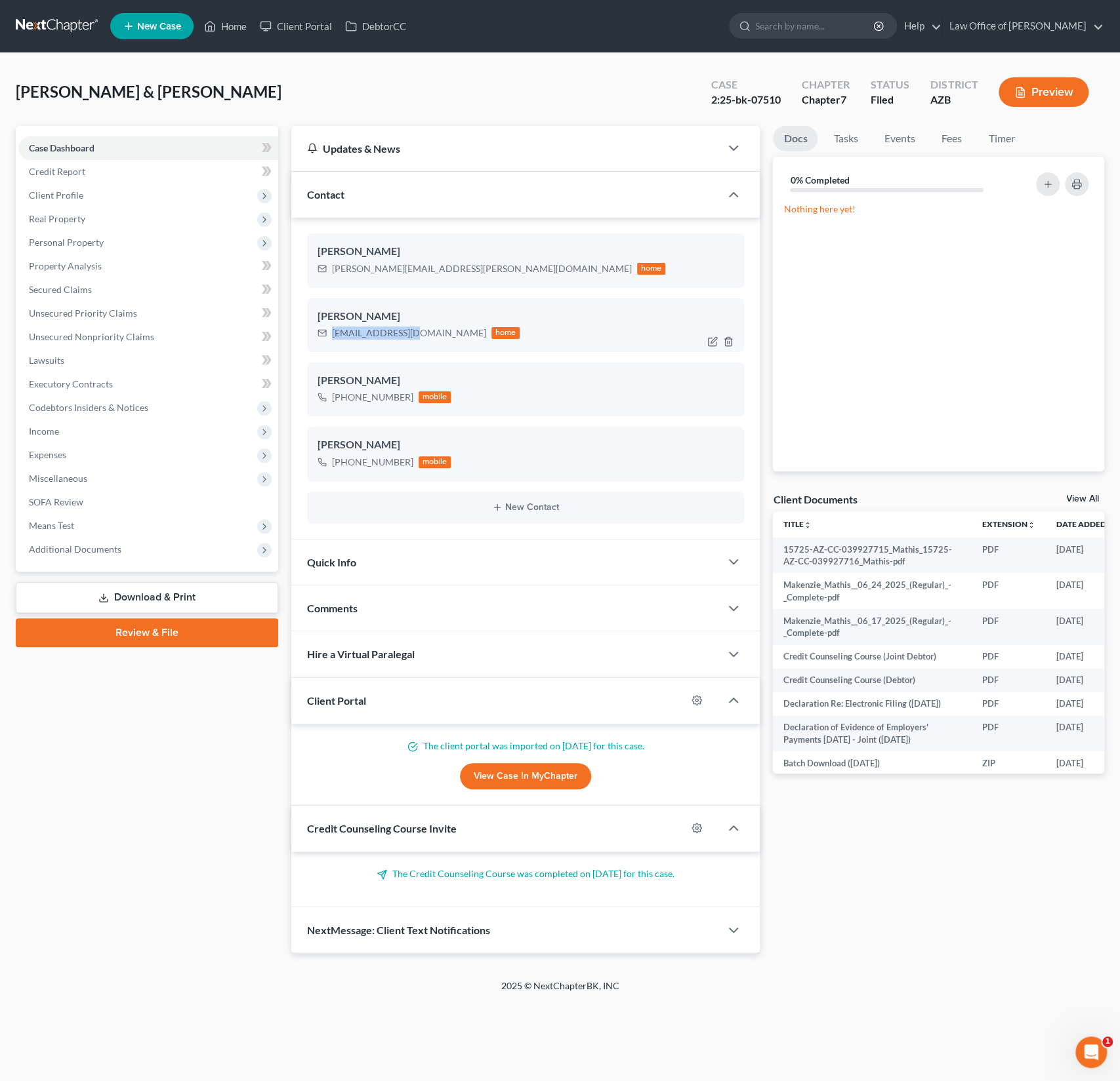
drag, startPoint x: 414, startPoint y: 333, endPoint x: 334, endPoint y: 331, distance: 80.0
click at [334, 331] on div "Krgades@yahoo.com" at bounding box center [409, 333] width 154 height 13
copy div "Krgades@yahoo.com"
